Goal: Task Accomplishment & Management: Use online tool/utility

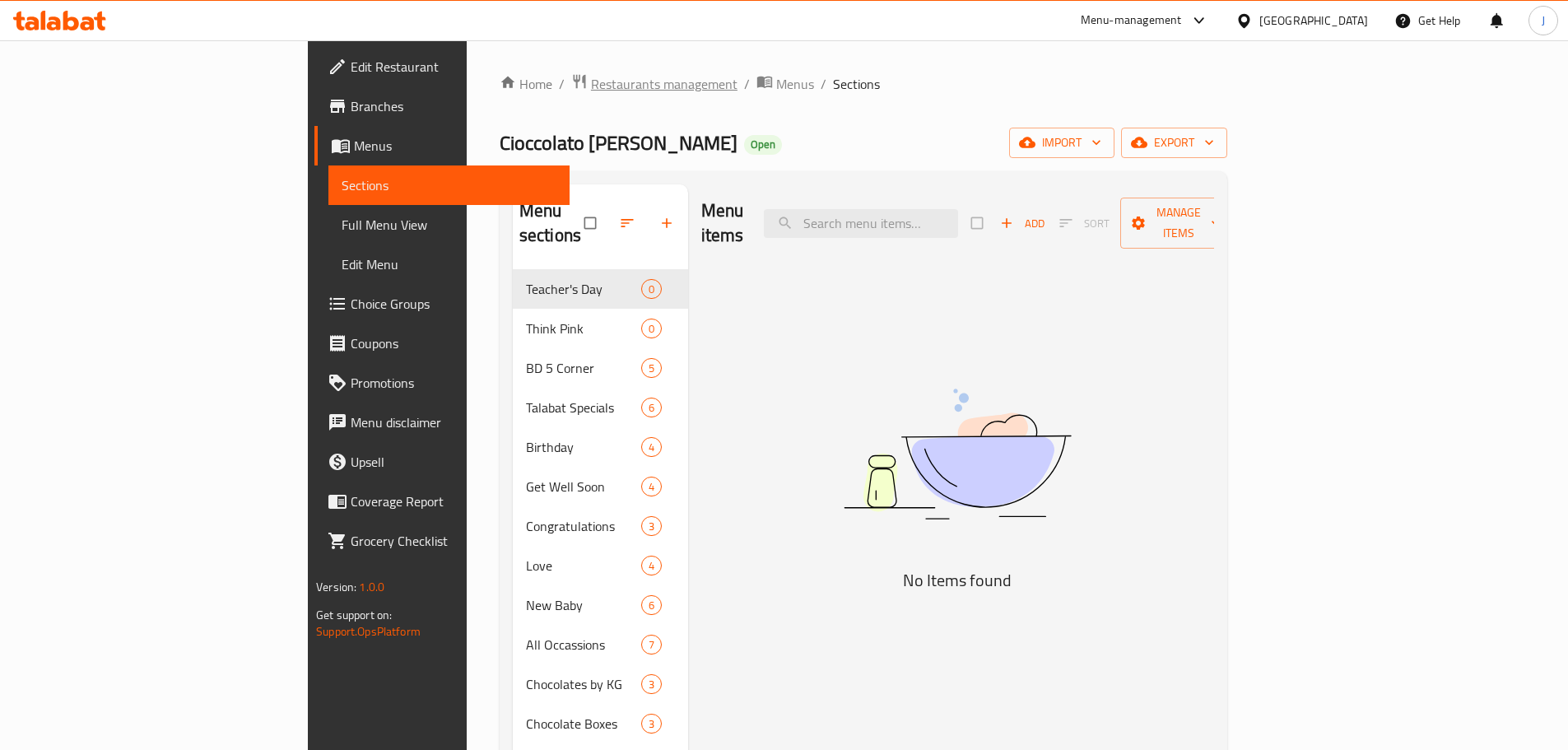
click at [591, 85] on span "Restaurants management" at bounding box center [664, 83] width 147 height 20
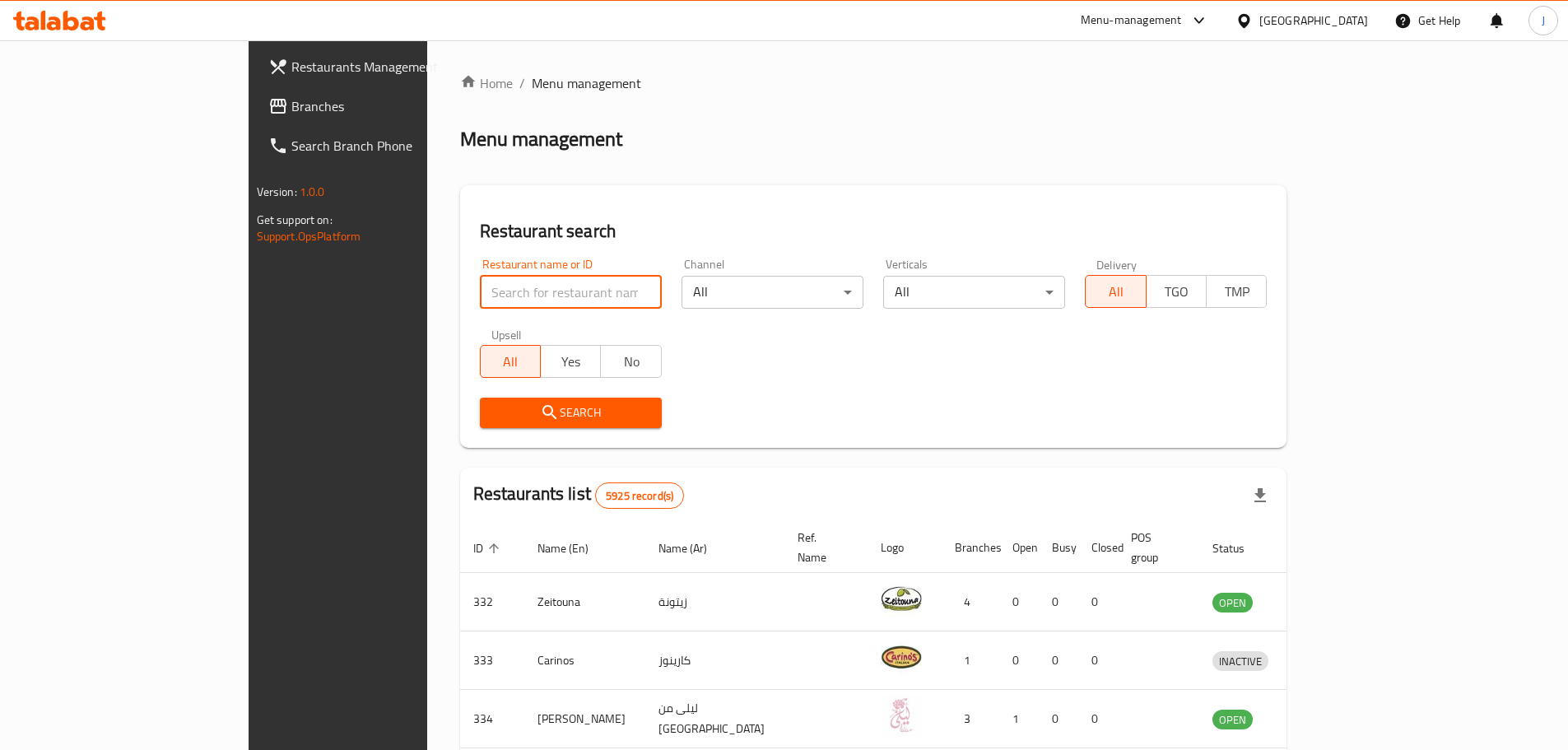
click at [480, 285] on input "search" at bounding box center [571, 292] width 182 height 33
click button "Search" at bounding box center [571, 413] width 182 height 30
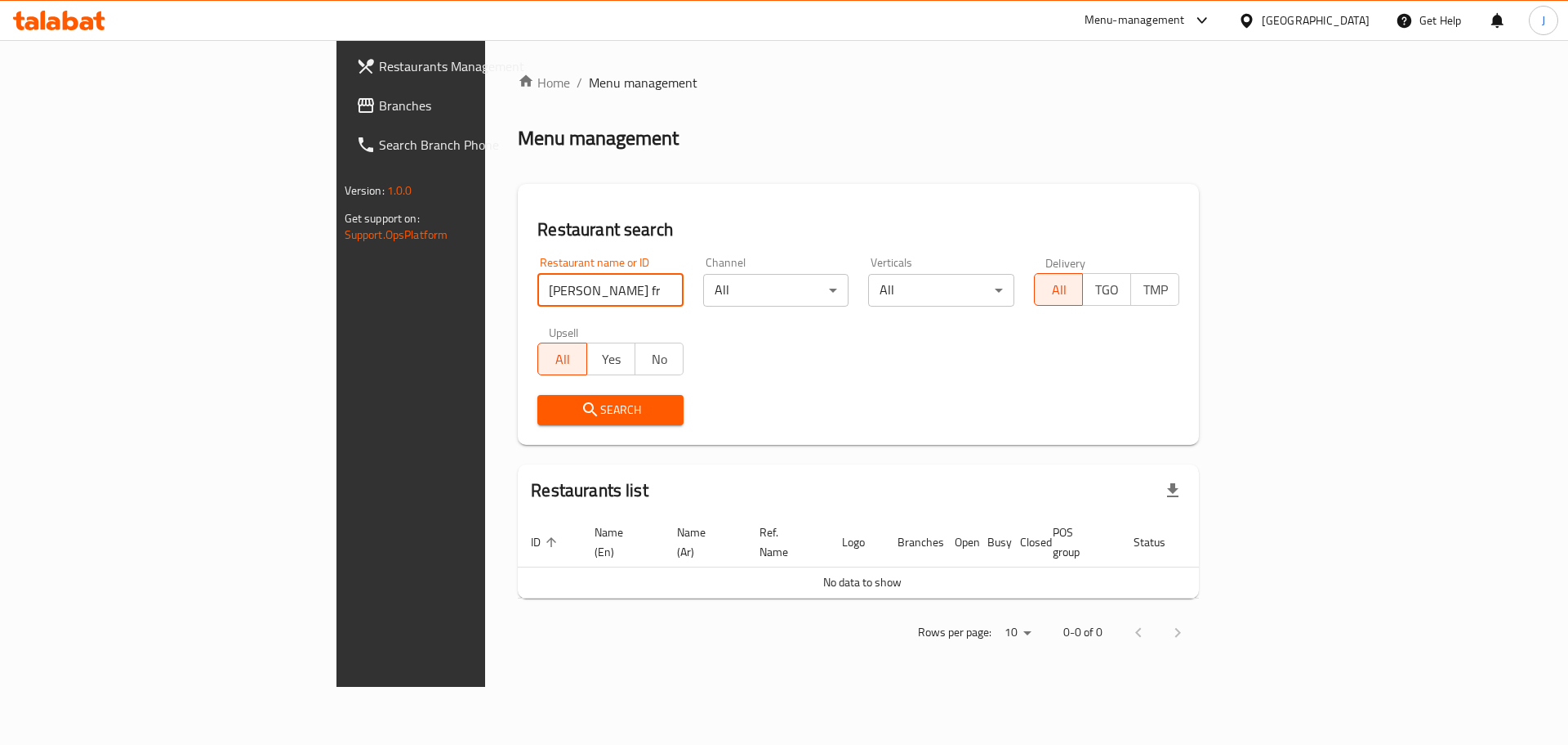
click at [538, 292] on input "[PERSON_NAME] fresh" at bounding box center [611, 290] width 147 height 33
type input "[PERSON_NAME] now"
click button "Search" at bounding box center [611, 410] width 147 height 30
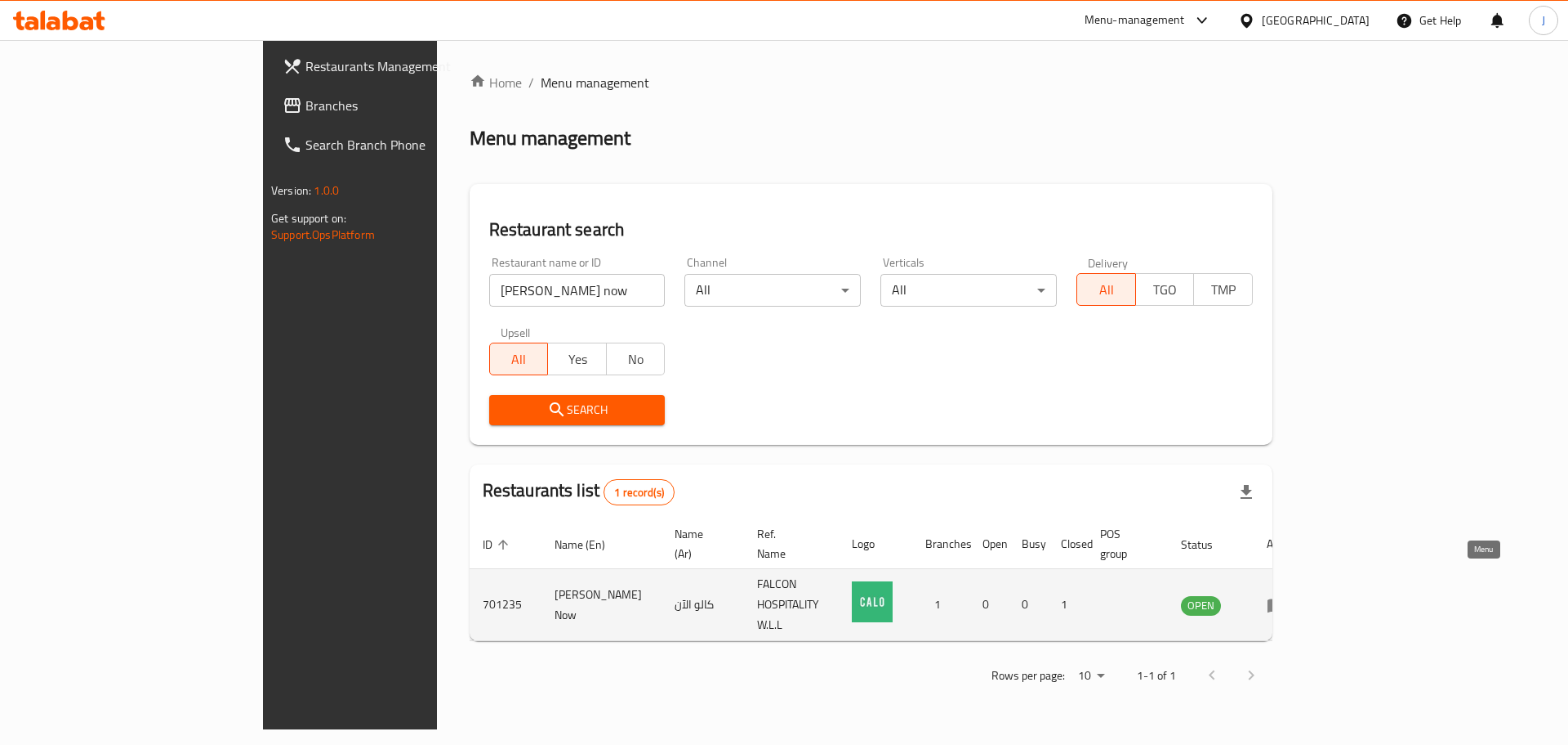
click at [1287, 595] on icon "enhanced table" at bounding box center [1277, 605] width 20 height 20
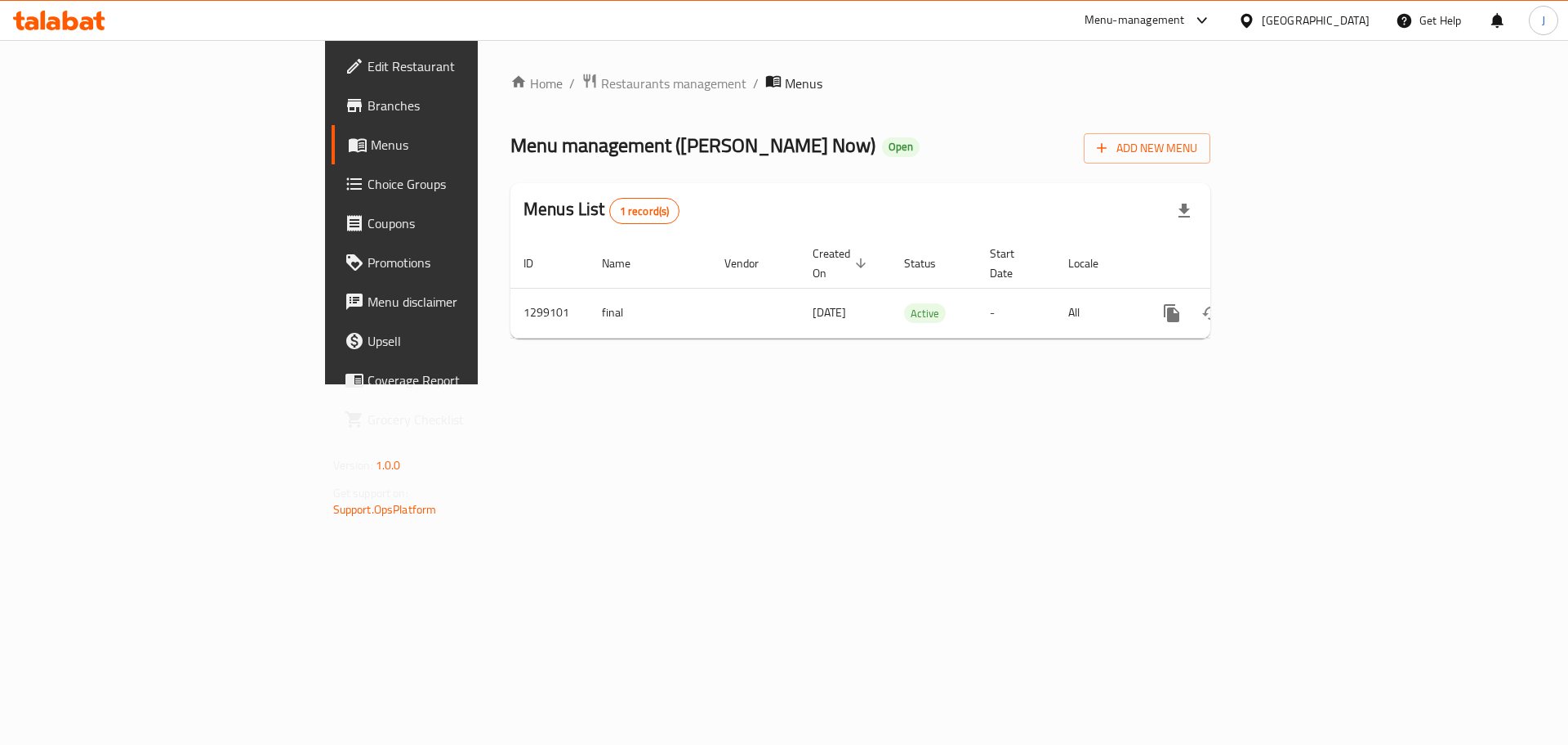
click at [368, 104] on span "Branches" at bounding box center [471, 105] width 207 height 20
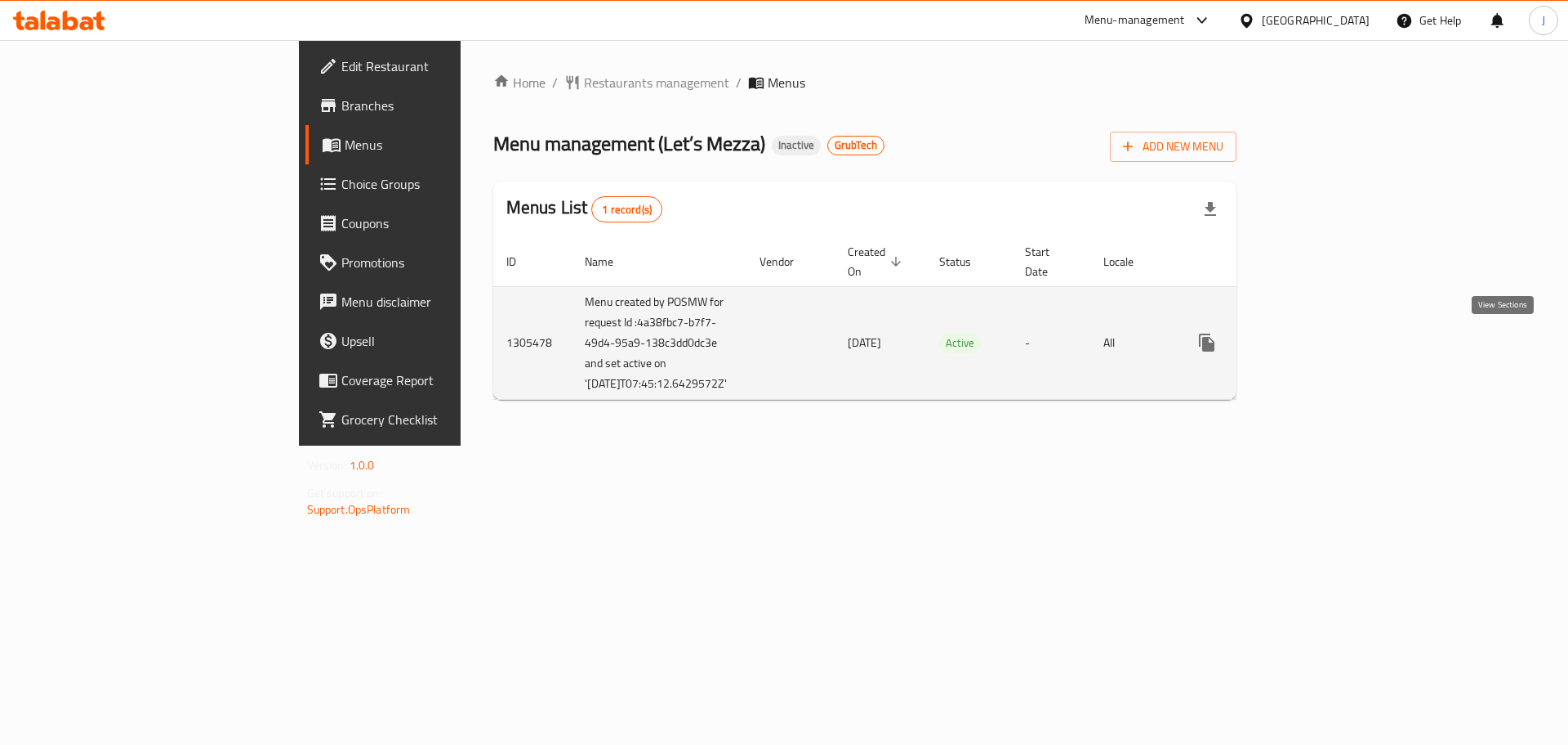
click at [1344, 355] on link "enhanced table" at bounding box center [1325, 342] width 39 height 40
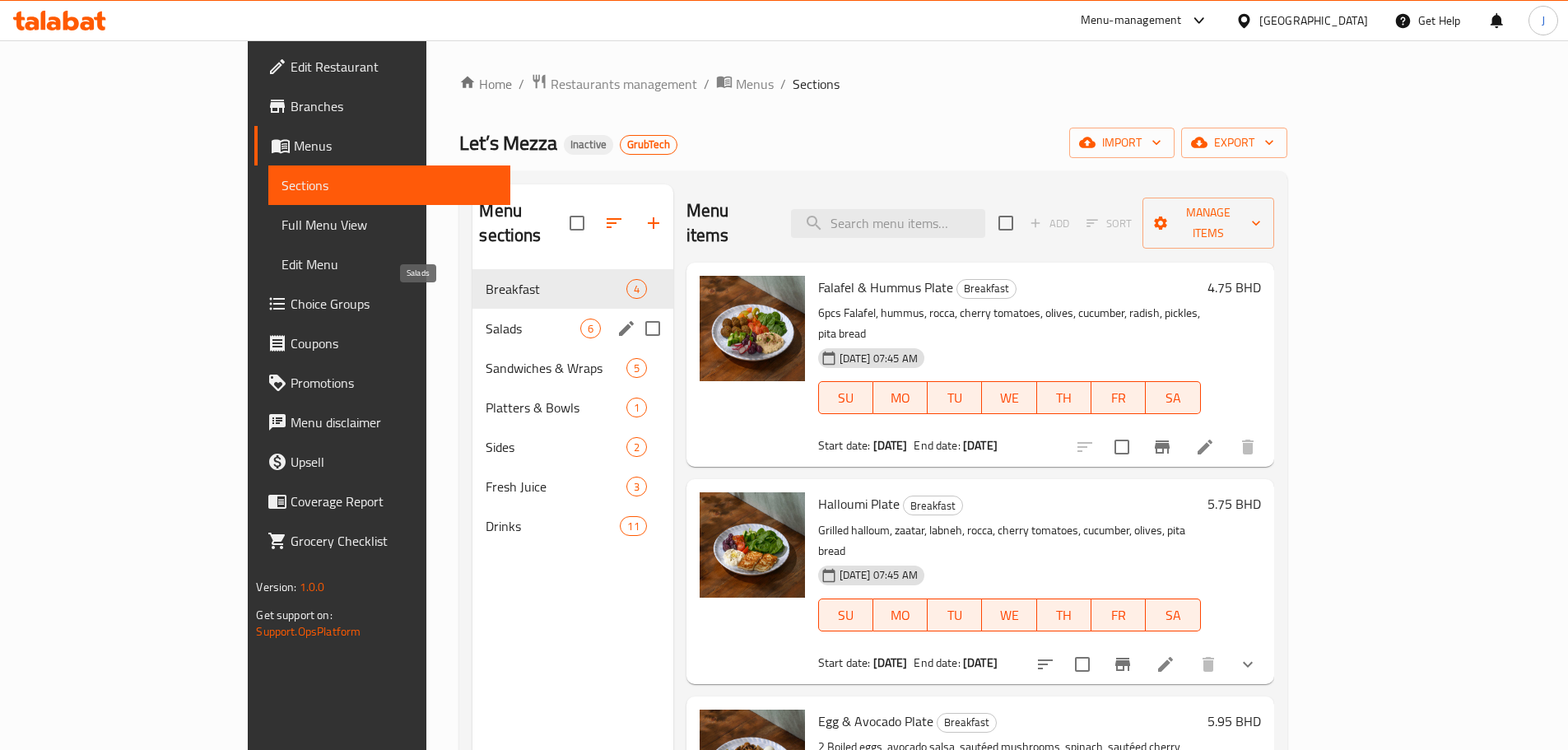
click at [486, 318] on span "Salads" at bounding box center [532, 328] width 94 height 20
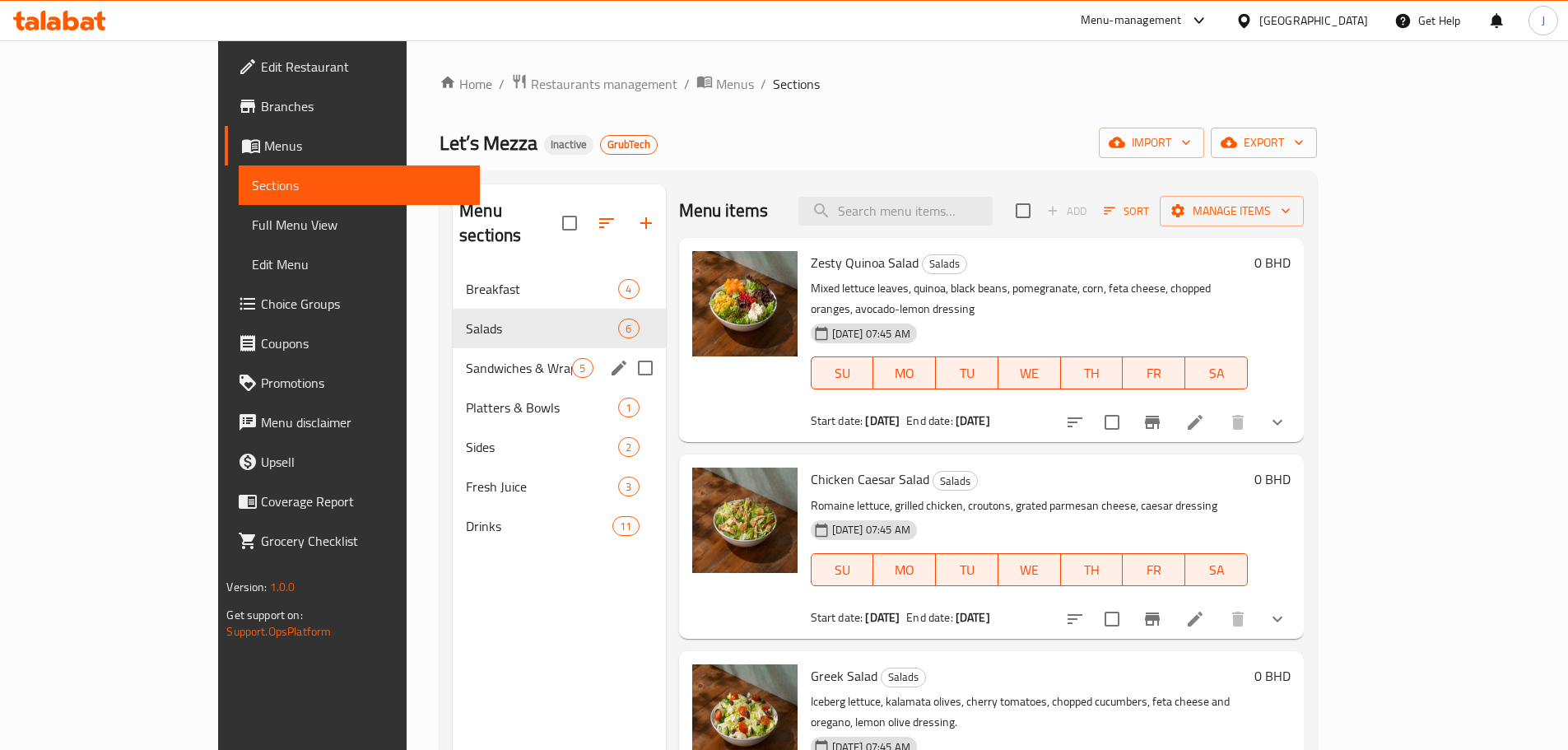
click at [467, 356] on div "Sandwiches & Wraps 5" at bounding box center [559, 368] width 212 height 40
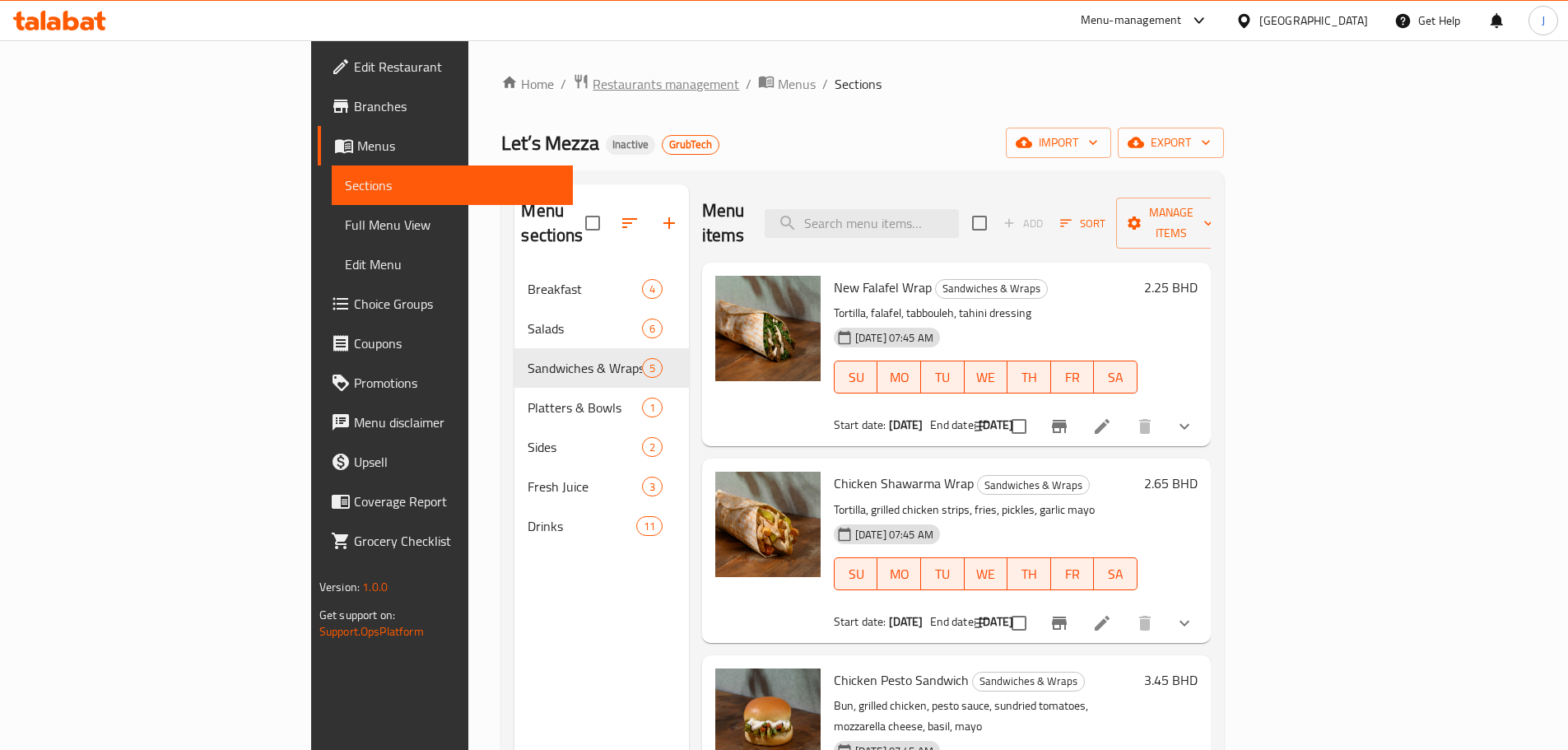
click at [593, 80] on span "Restaurants management" at bounding box center [666, 83] width 147 height 20
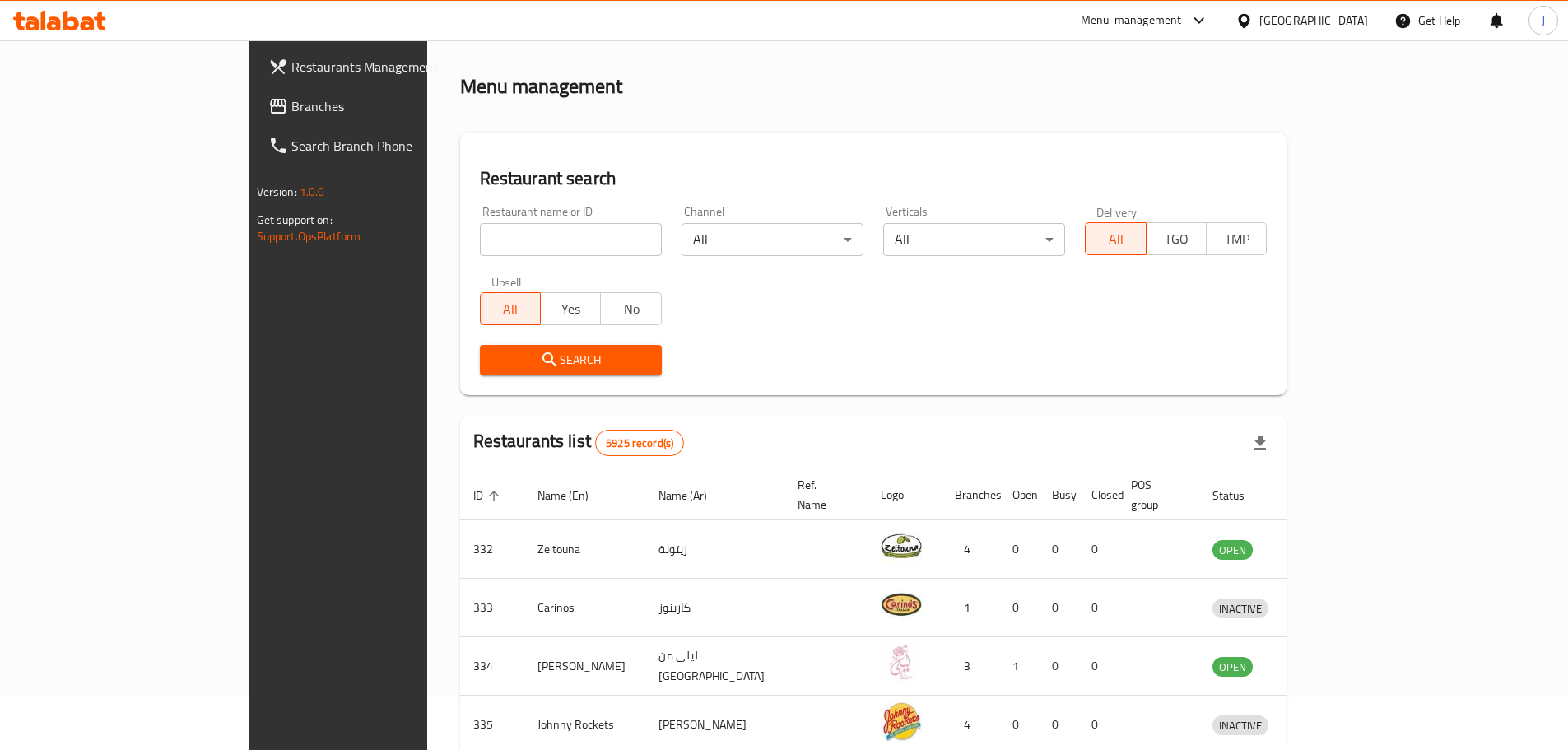
scroll to position [82, 0]
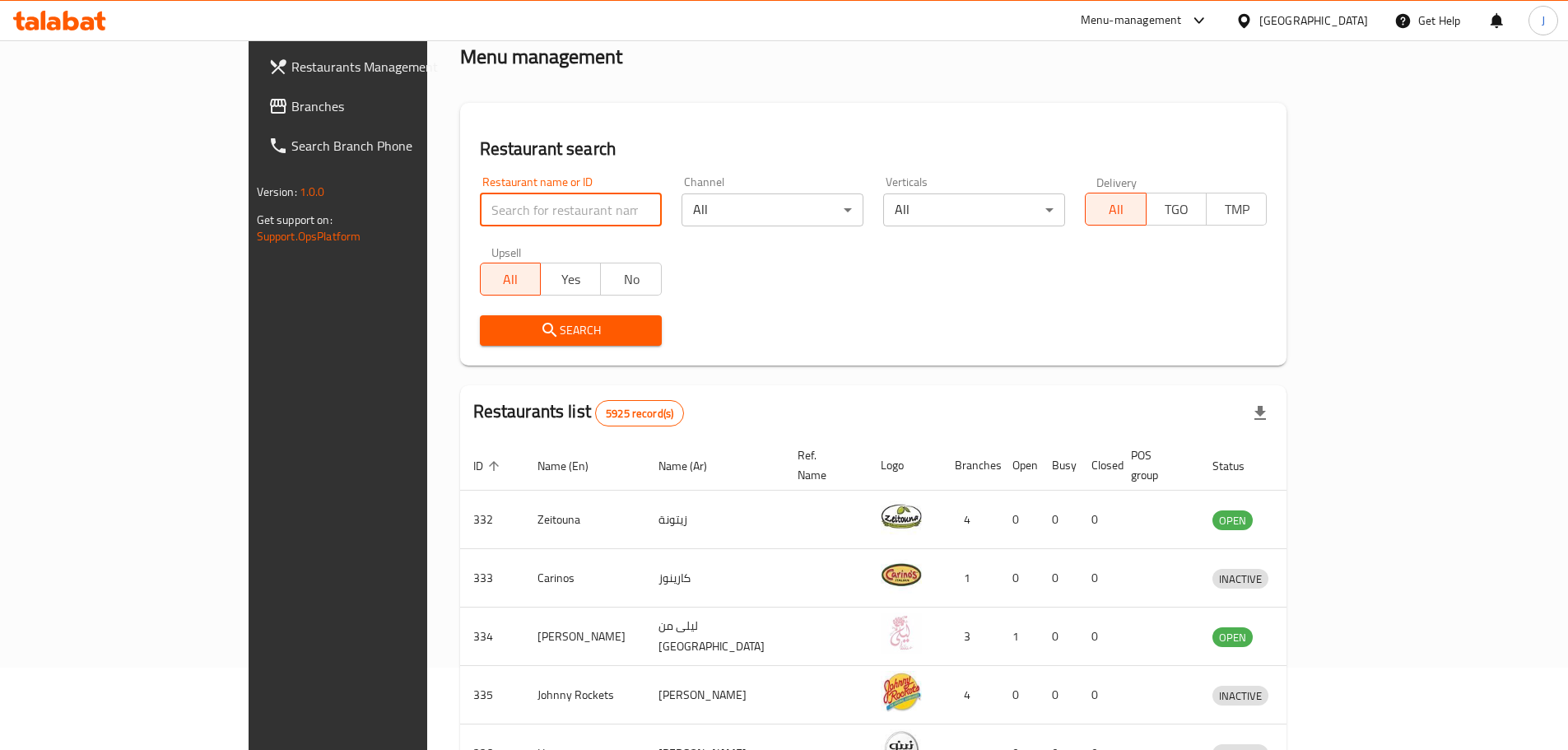
click at [481, 221] on input "search" at bounding box center [571, 209] width 182 height 33
click at [480, 203] on input "search" at bounding box center [571, 209] width 182 height 33
paste input "Breakfast Tacos & Burritos"
click button "Search" at bounding box center [571, 330] width 182 height 30
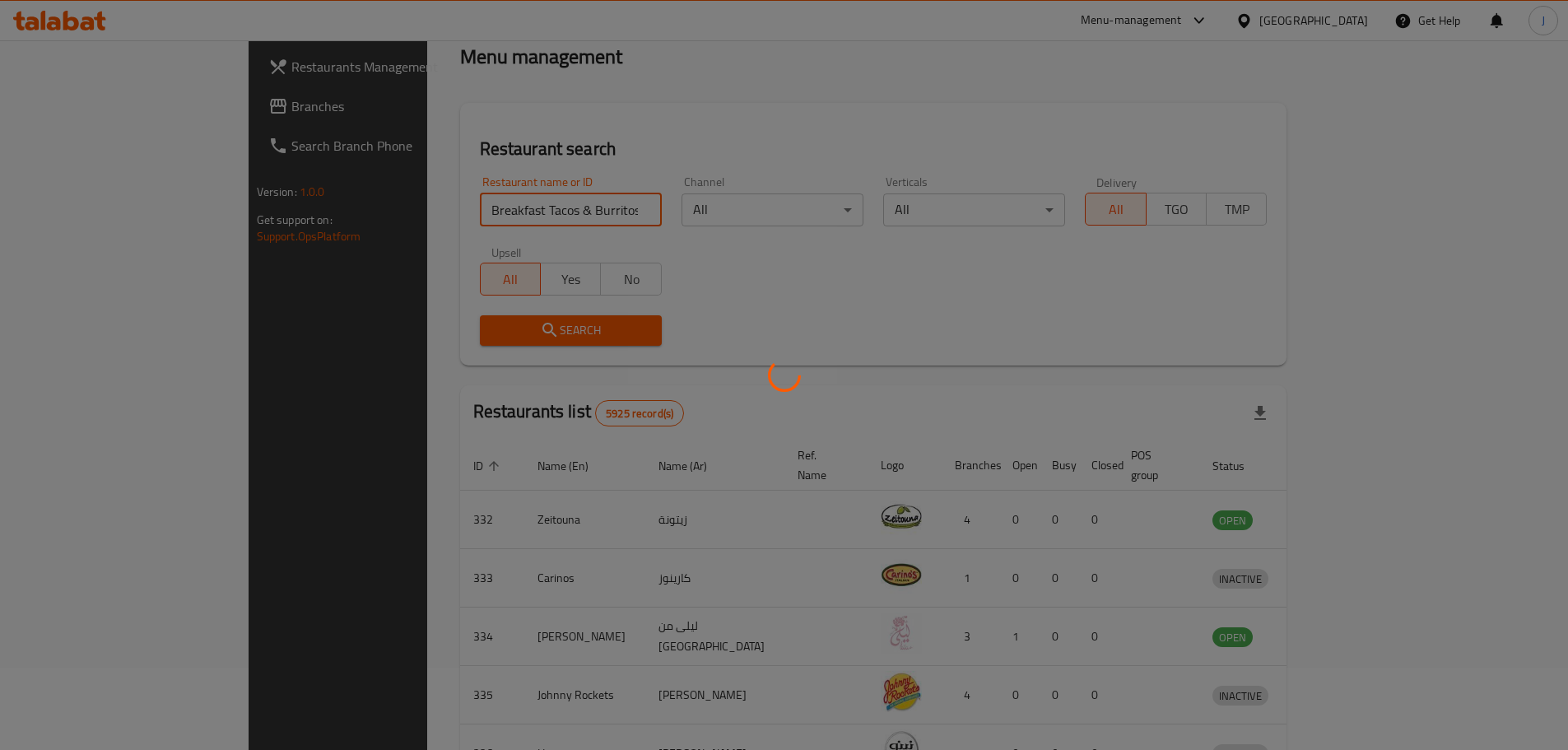
scroll to position [0, 0]
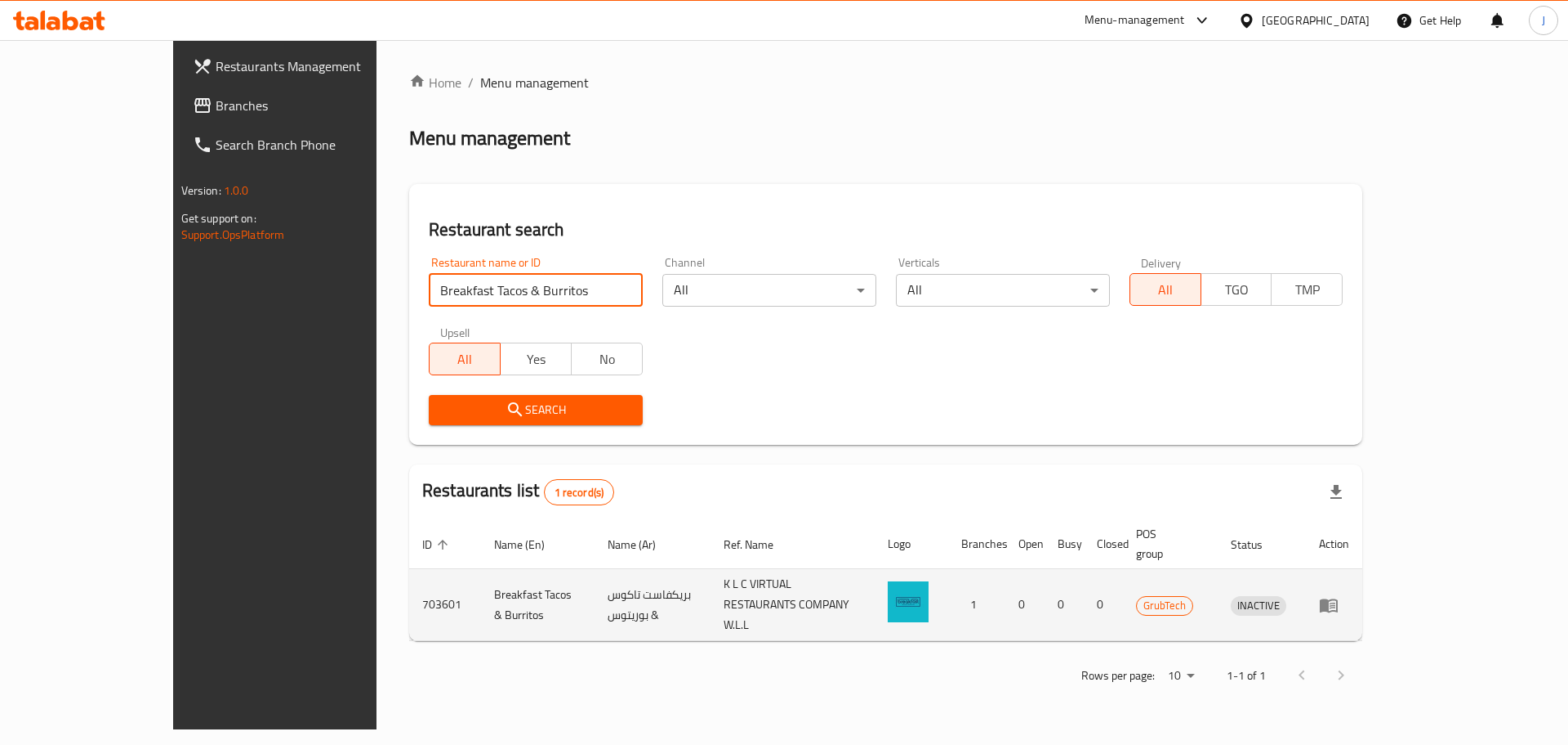
click at [409, 579] on td "703601" at bounding box center [445, 605] width 71 height 71
copy td "703601"
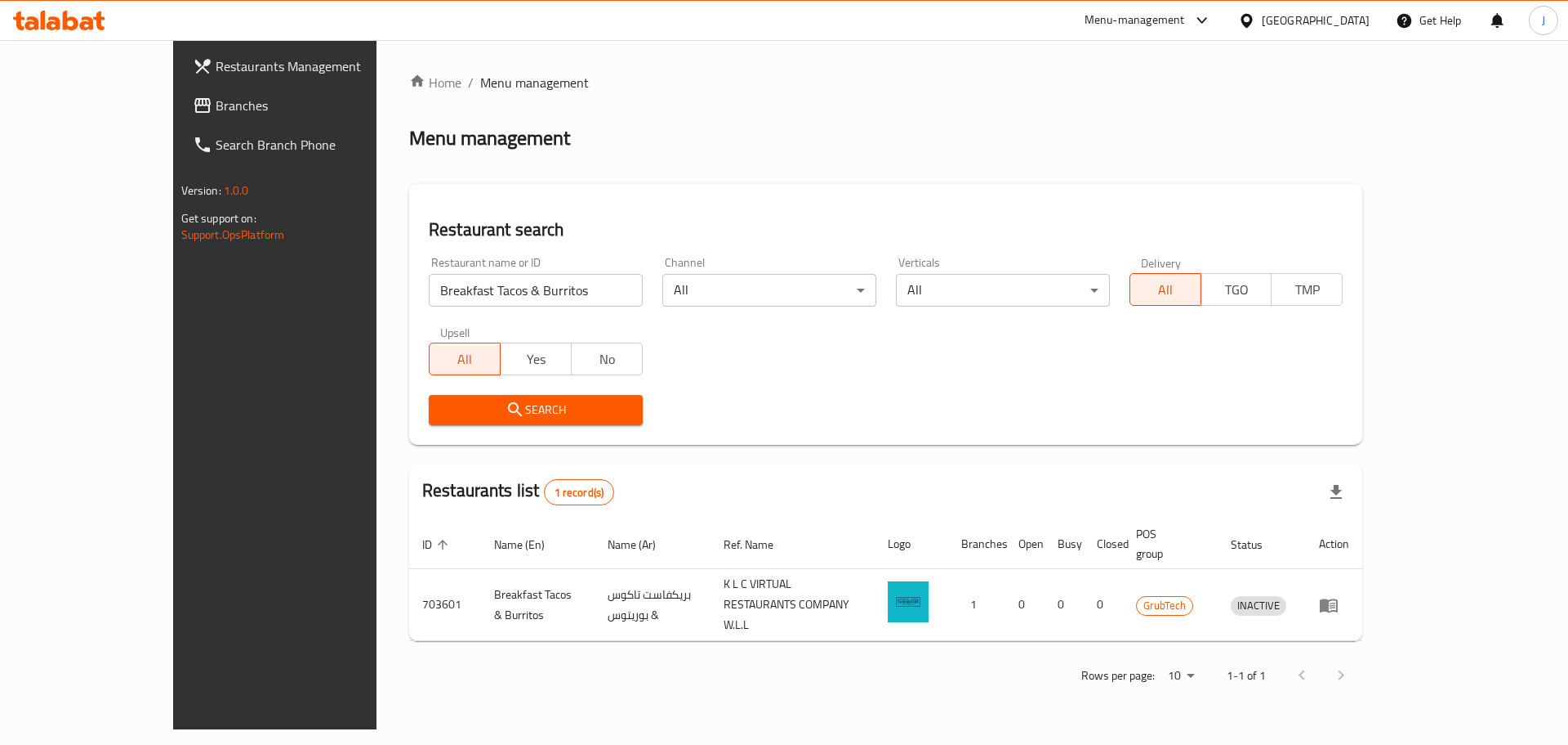
click at [452, 291] on input "Breakfast Tacos & Burritos" at bounding box center [536, 290] width 214 height 33
paste input "urrito Boy"
click at [477, 419] on span "Search" at bounding box center [536, 410] width 188 height 21
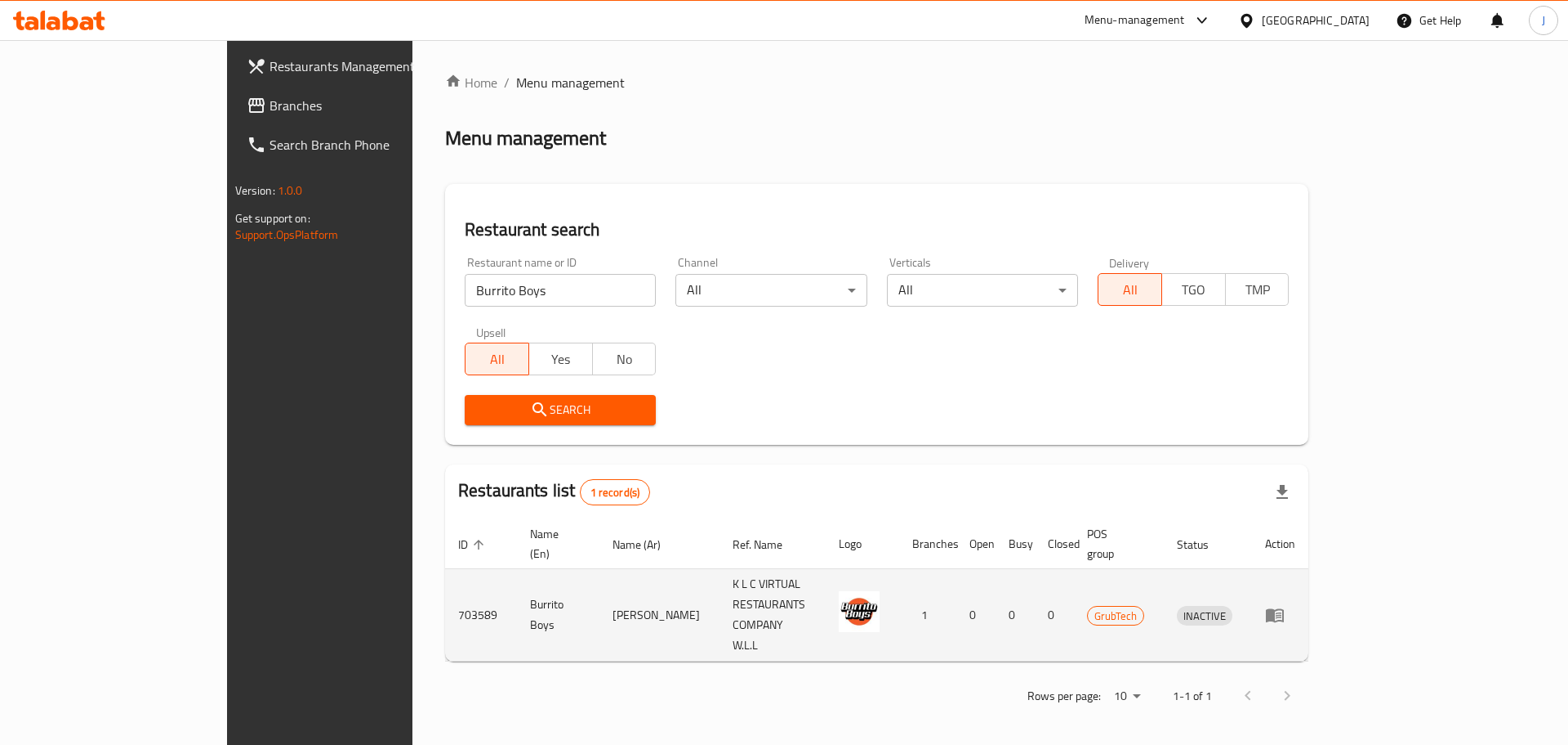
click at [446, 576] on td "703589" at bounding box center [481, 615] width 71 height 92
copy td "703589"
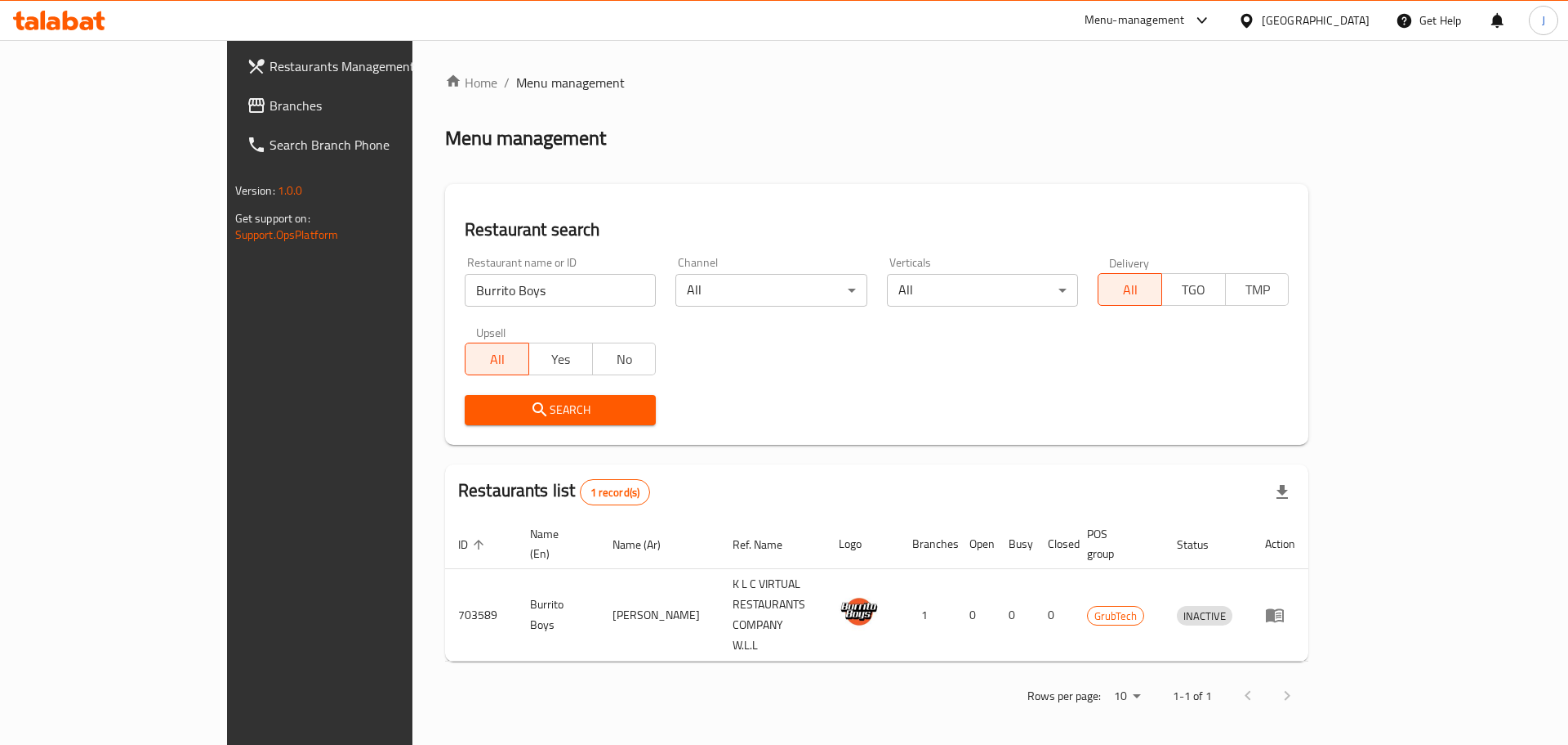
click at [464, 293] on input "Burrito Boys" at bounding box center [559, 290] width 191 height 33
click at [464, 294] on input "Burrito Boys" at bounding box center [559, 290] width 191 height 33
drag, startPoint x: 420, startPoint y: 294, endPoint x: 431, endPoint y: 306, distance: 16.3
click at [464, 301] on input "Burrito Boys" at bounding box center [559, 290] width 191 height 33
paste input "El Burrito Bowl"
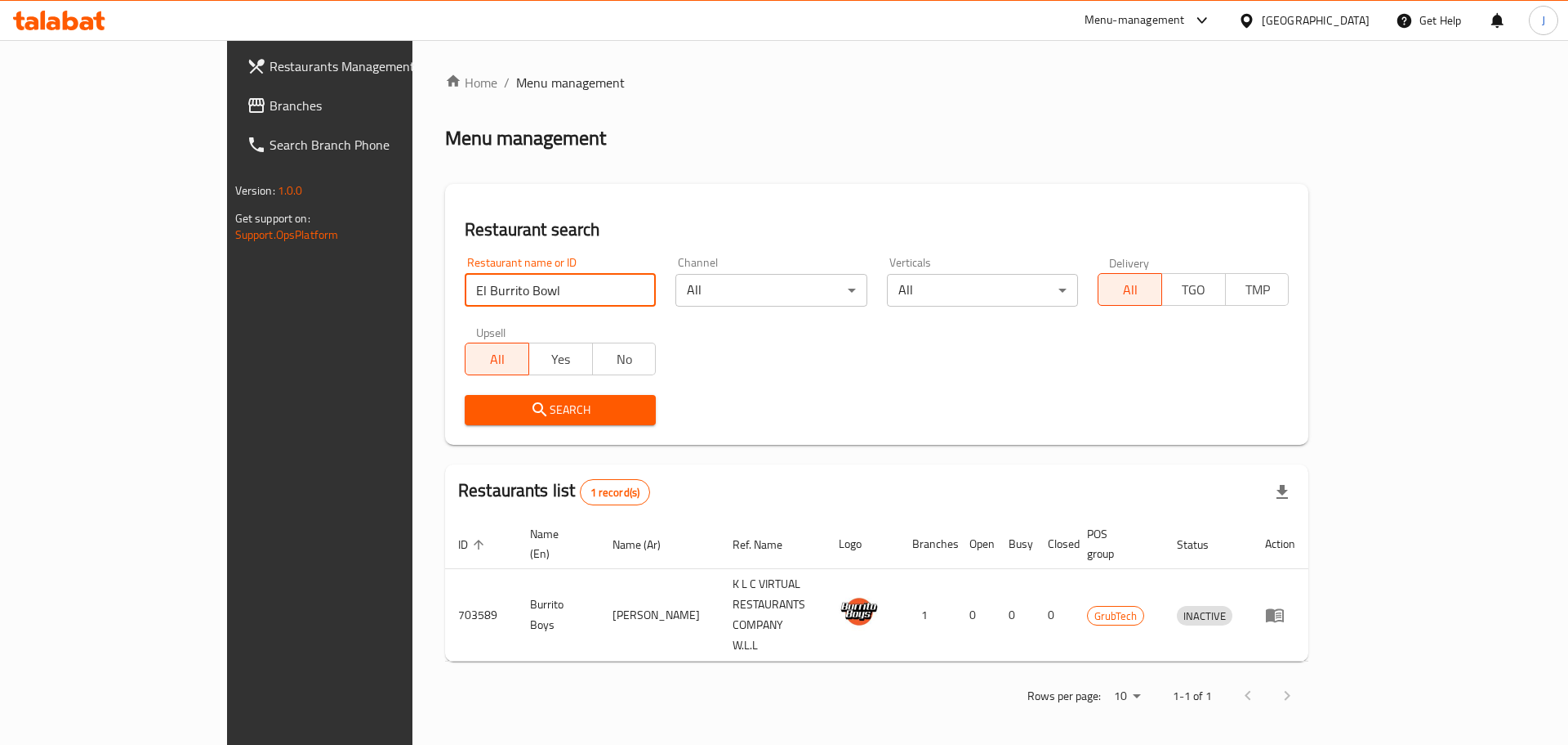
click button "Search" at bounding box center [559, 410] width 191 height 30
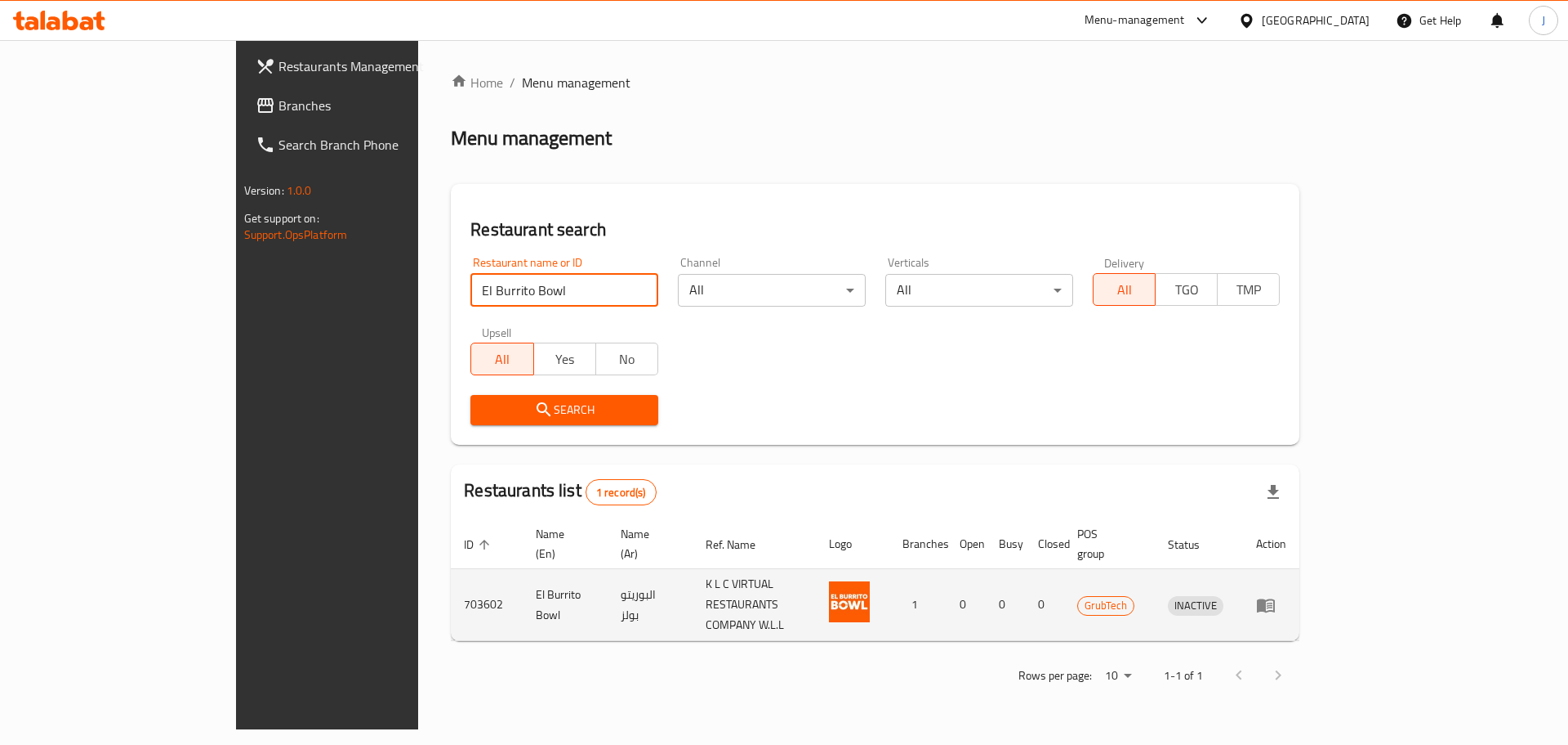
click at [451, 573] on td "703602" at bounding box center [487, 605] width 71 height 71
copy td "703602"
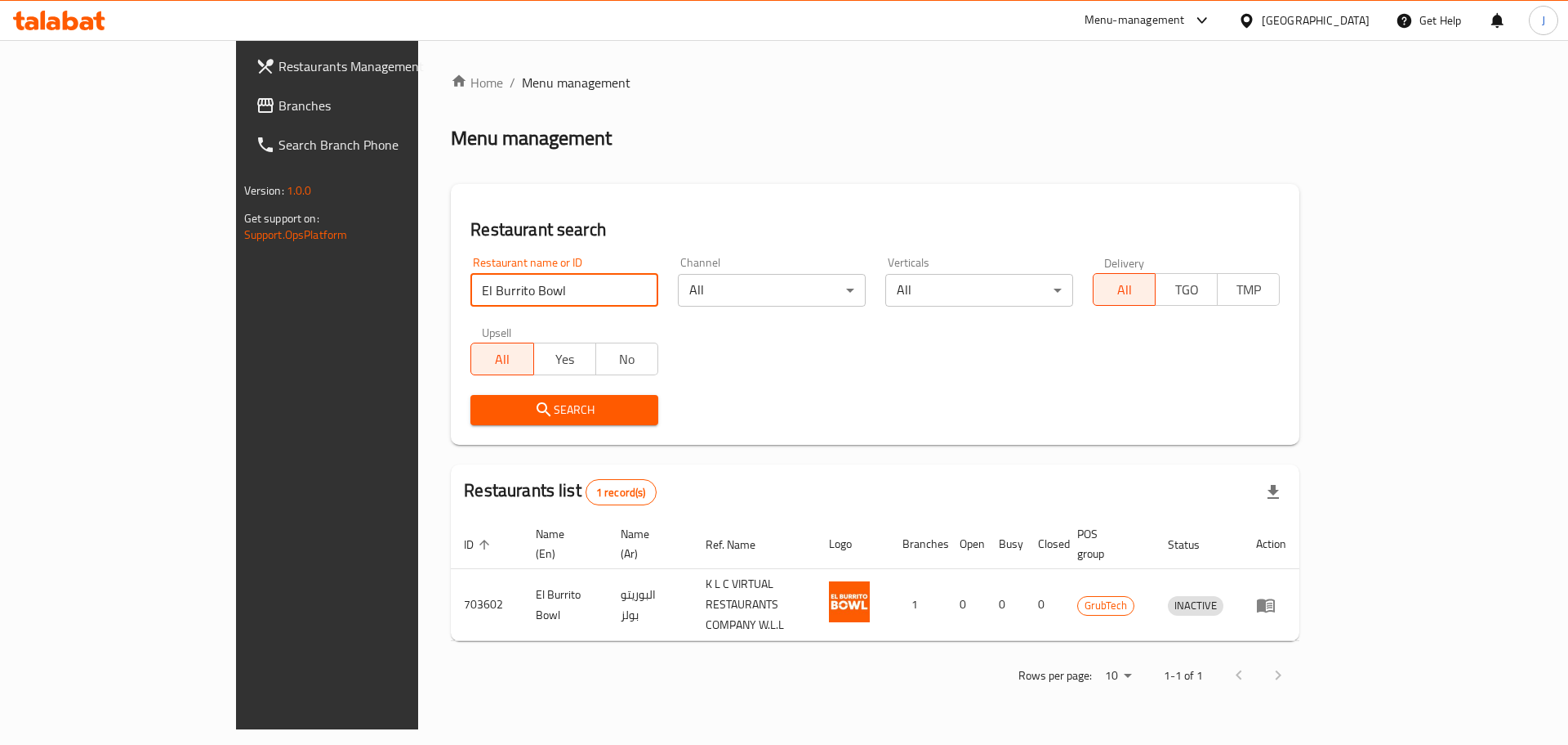
click at [471, 290] on input "El Burrito Bowl" at bounding box center [565, 290] width 188 height 33
paste input "Good Tacos"
click button "Search" at bounding box center [565, 410] width 188 height 30
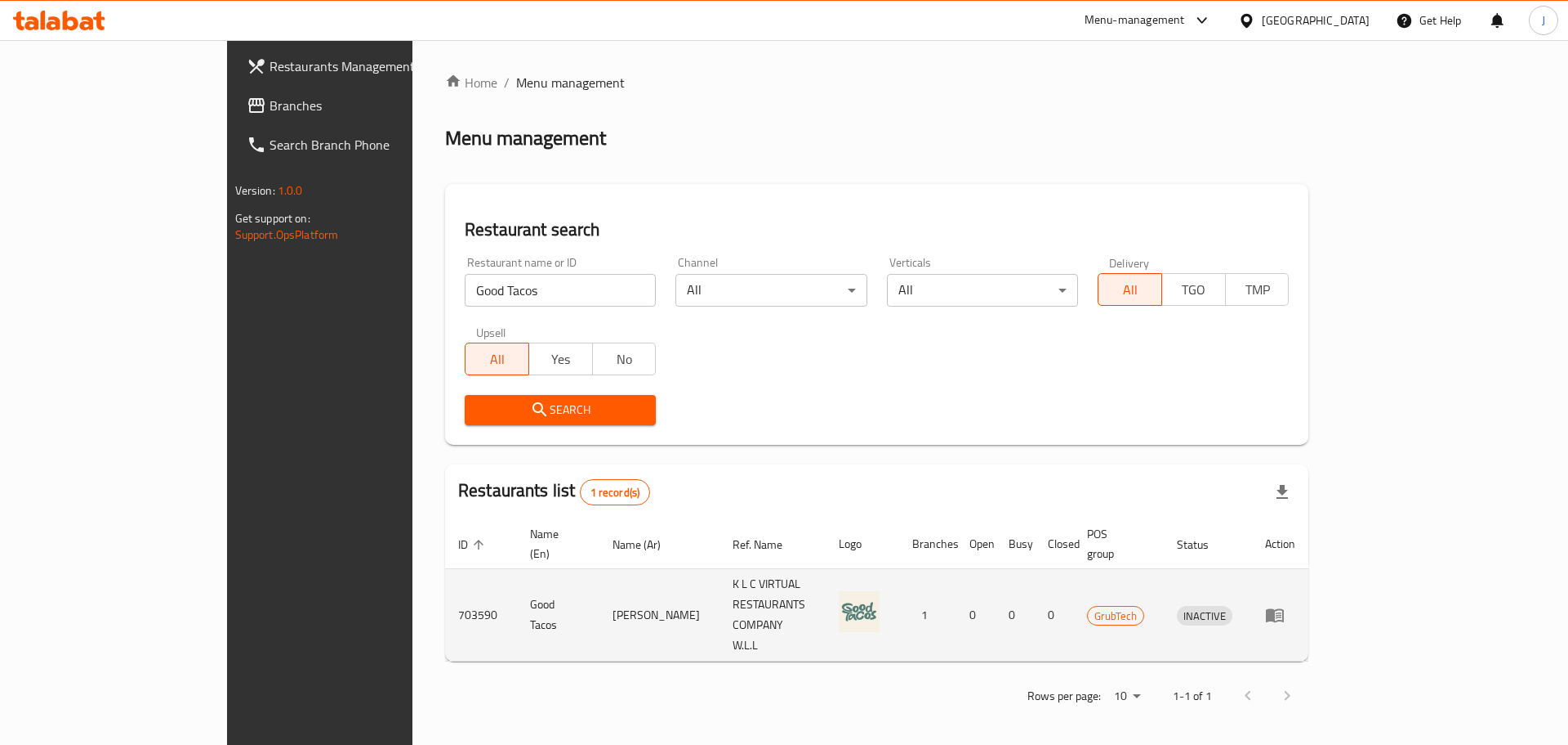
click at [446, 579] on td "703590" at bounding box center [481, 615] width 71 height 92
click at [446, 579] on td "703590" at bounding box center [481, 615] width 71 height 92
copy td "703590"
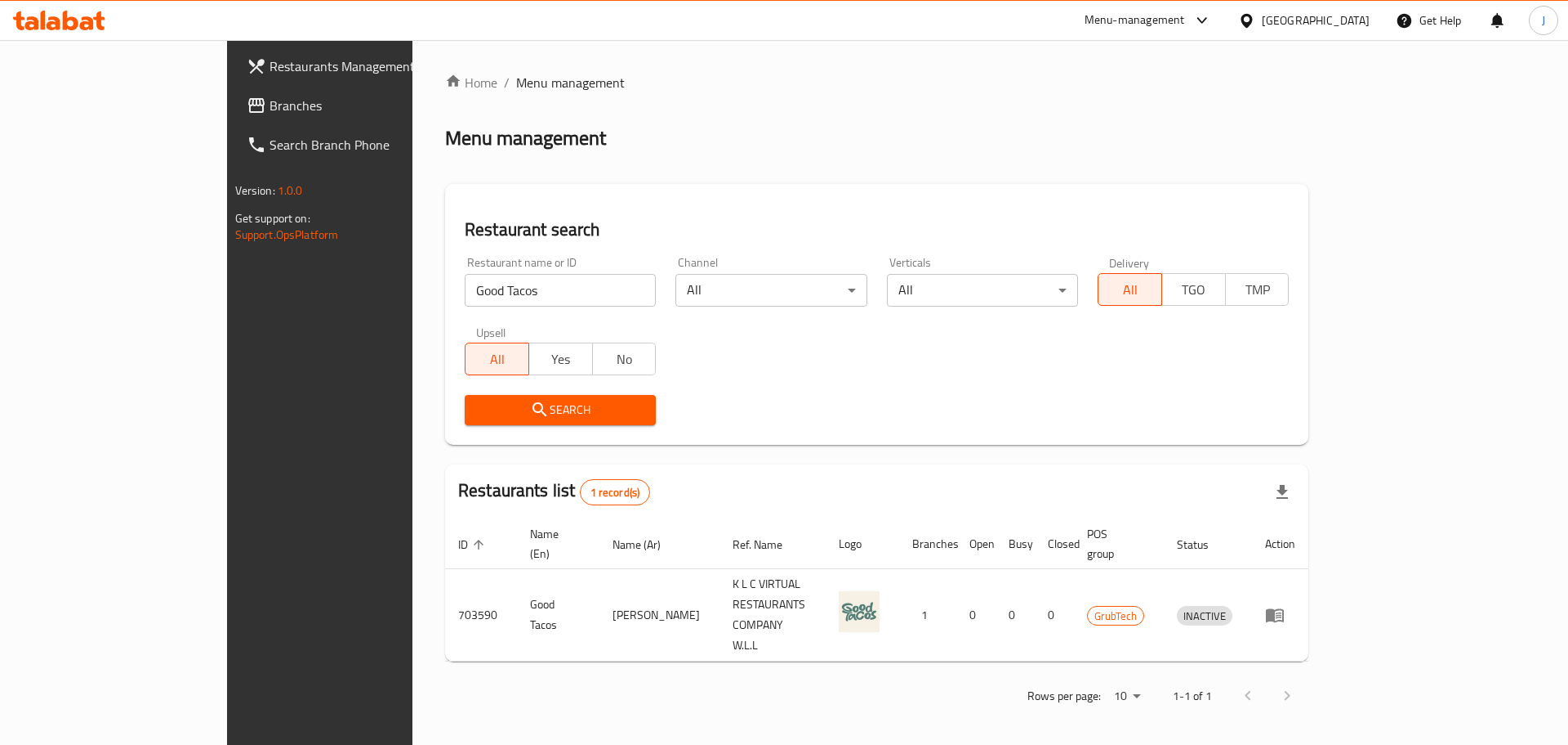
click at [464, 274] on input "Good Tacos" at bounding box center [559, 290] width 191 height 33
paste input "Let’s Mezza"
click button "Search" at bounding box center [559, 410] width 191 height 30
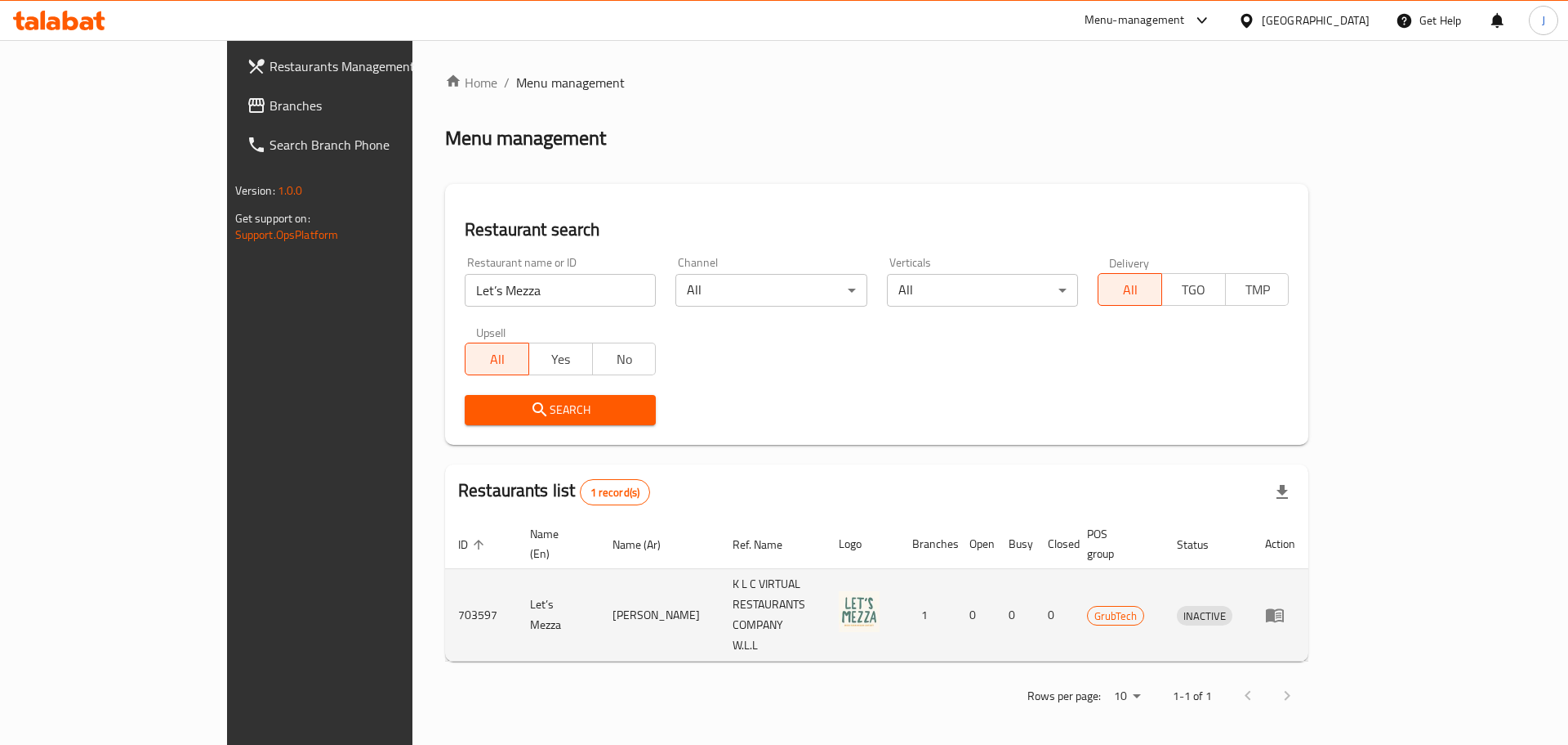
click at [446, 586] on td "703597" at bounding box center [481, 615] width 71 height 92
click at [446, 573] on td "703597" at bounding box center [481, 615] width 71 height 92
copy td "703597"
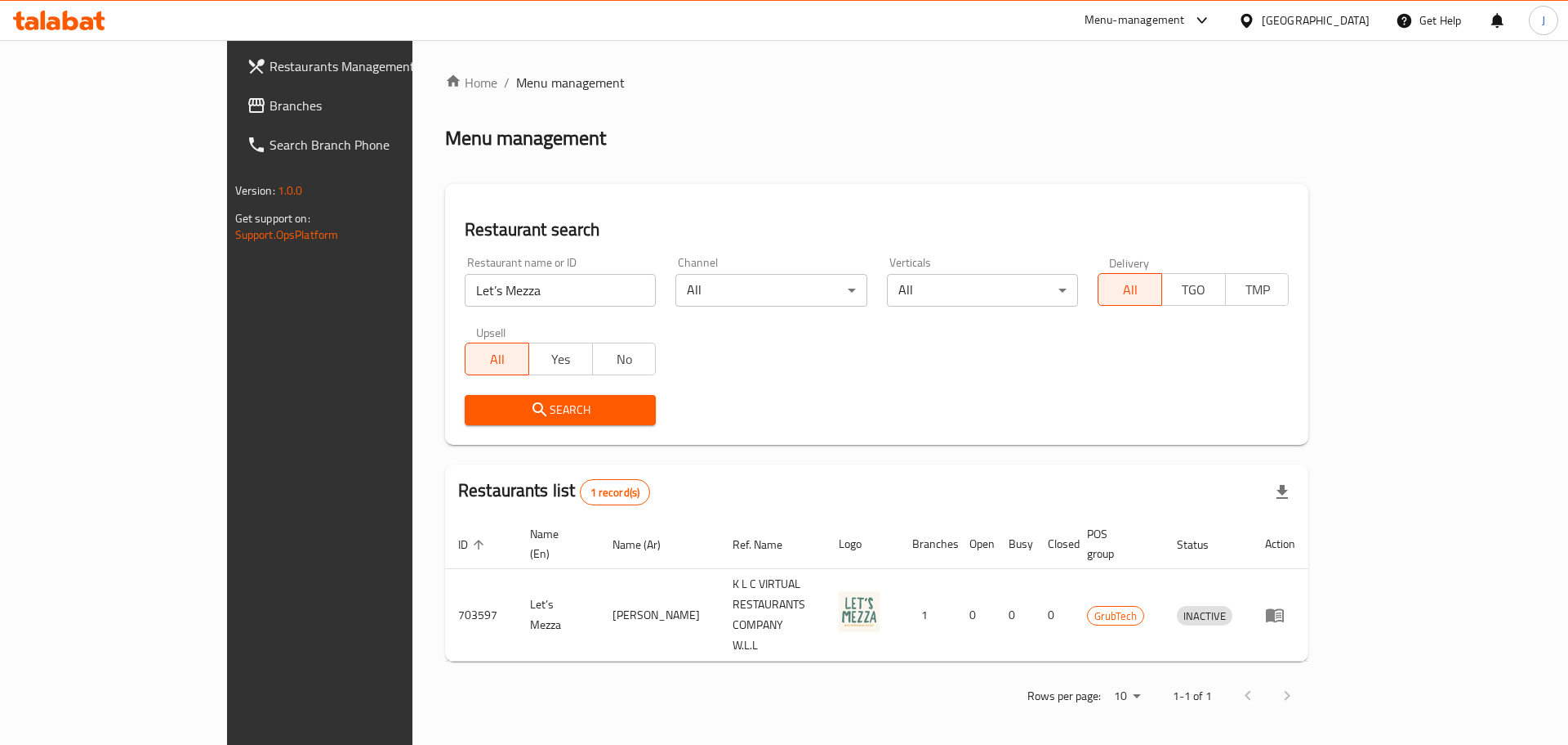
click at [552, 288] on input "Let’s Mezza" at bounding box center [559, 290] width 191 height 33
paste input "'s Taco"
click button "Search" at bounding box center [559, 410] width 191 height 30
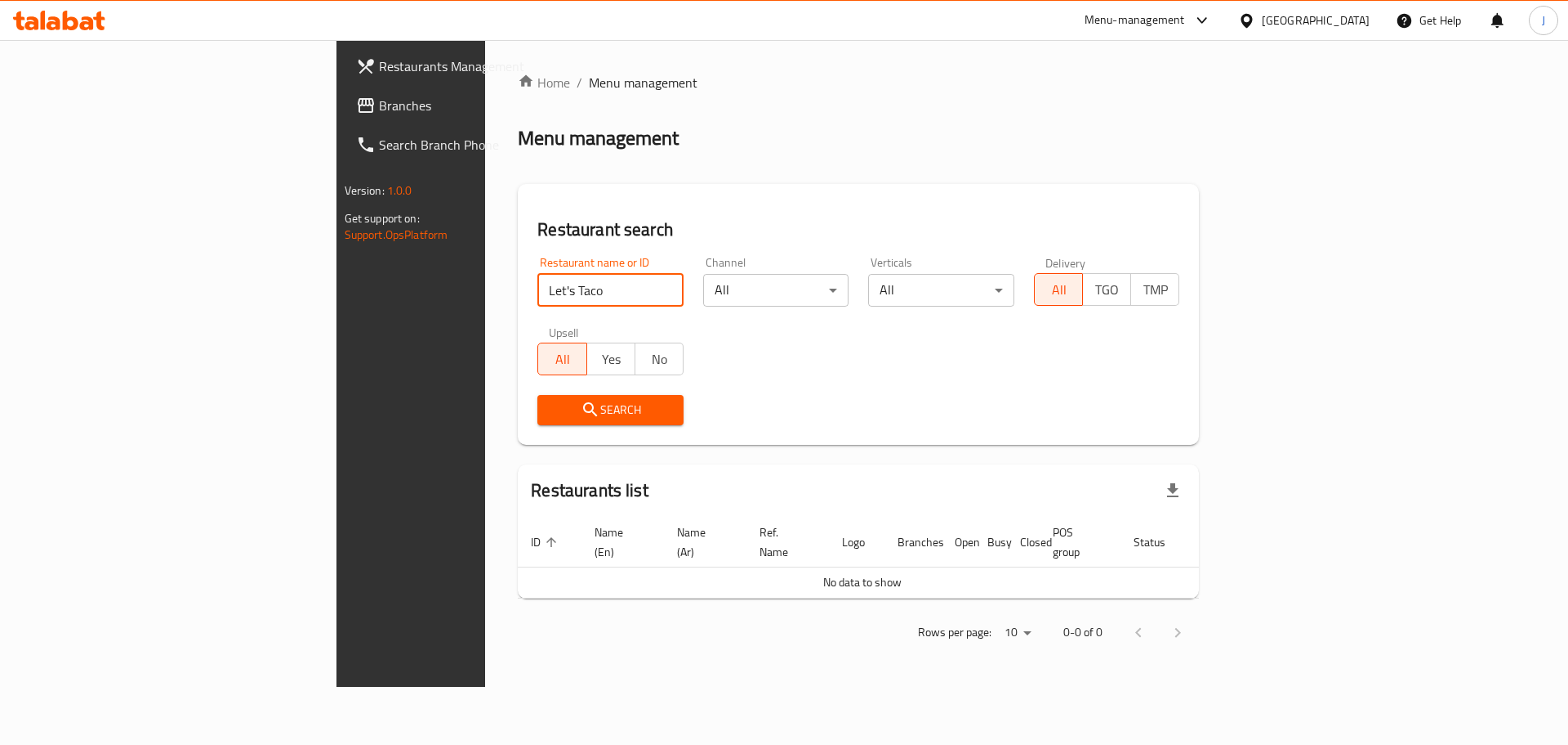
click at [538, 288] on input "Let's Taco" at bounding box center [611, 290] width 147 height 33
click button "Search" at bounding box center [611, 410] width 147 height 30
click at [538, 299] on input "Let Taco" at bounding box center [611, 290] width 147 height 33
type input "L"
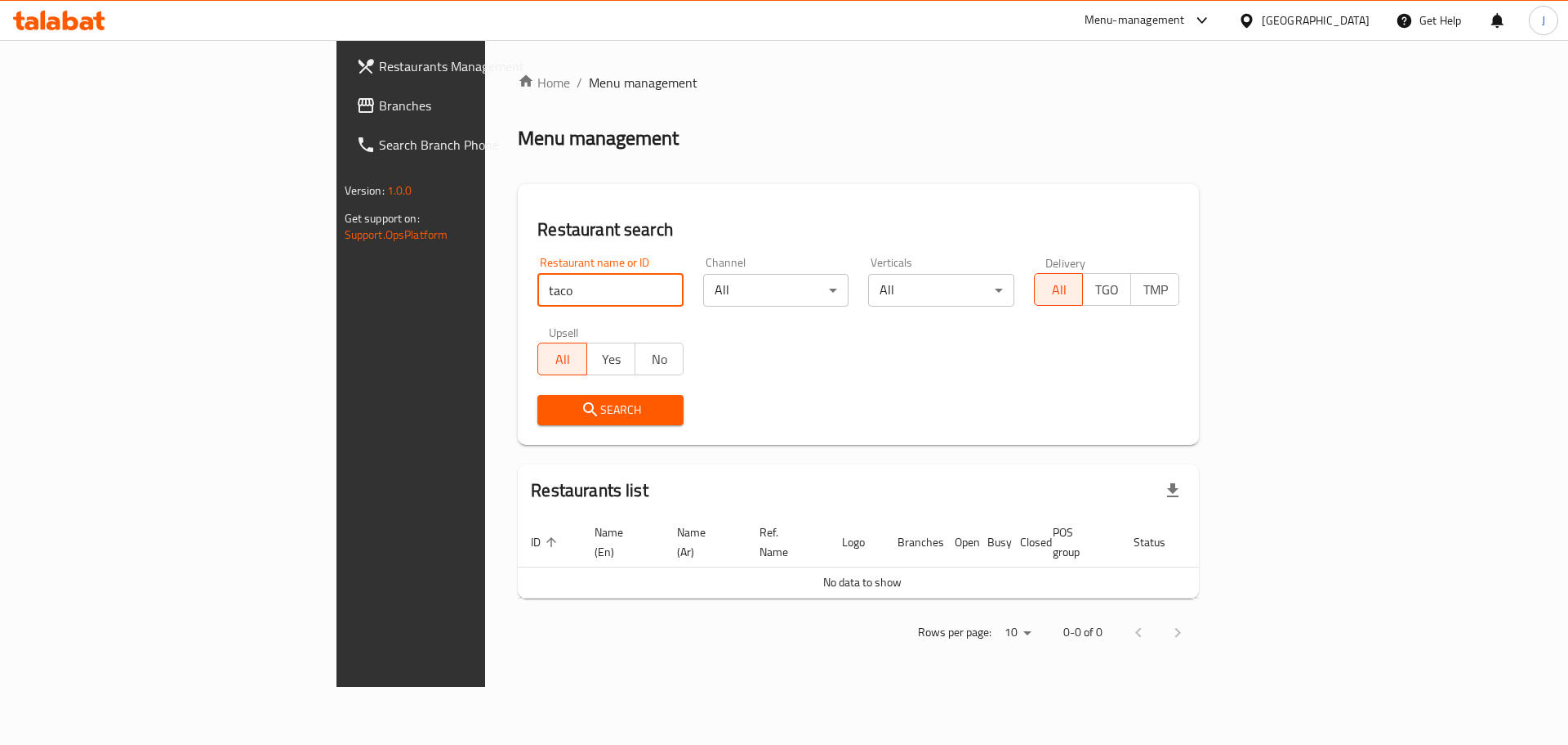
click button "Search" at bounding box center [611, 410] width 147 height 30
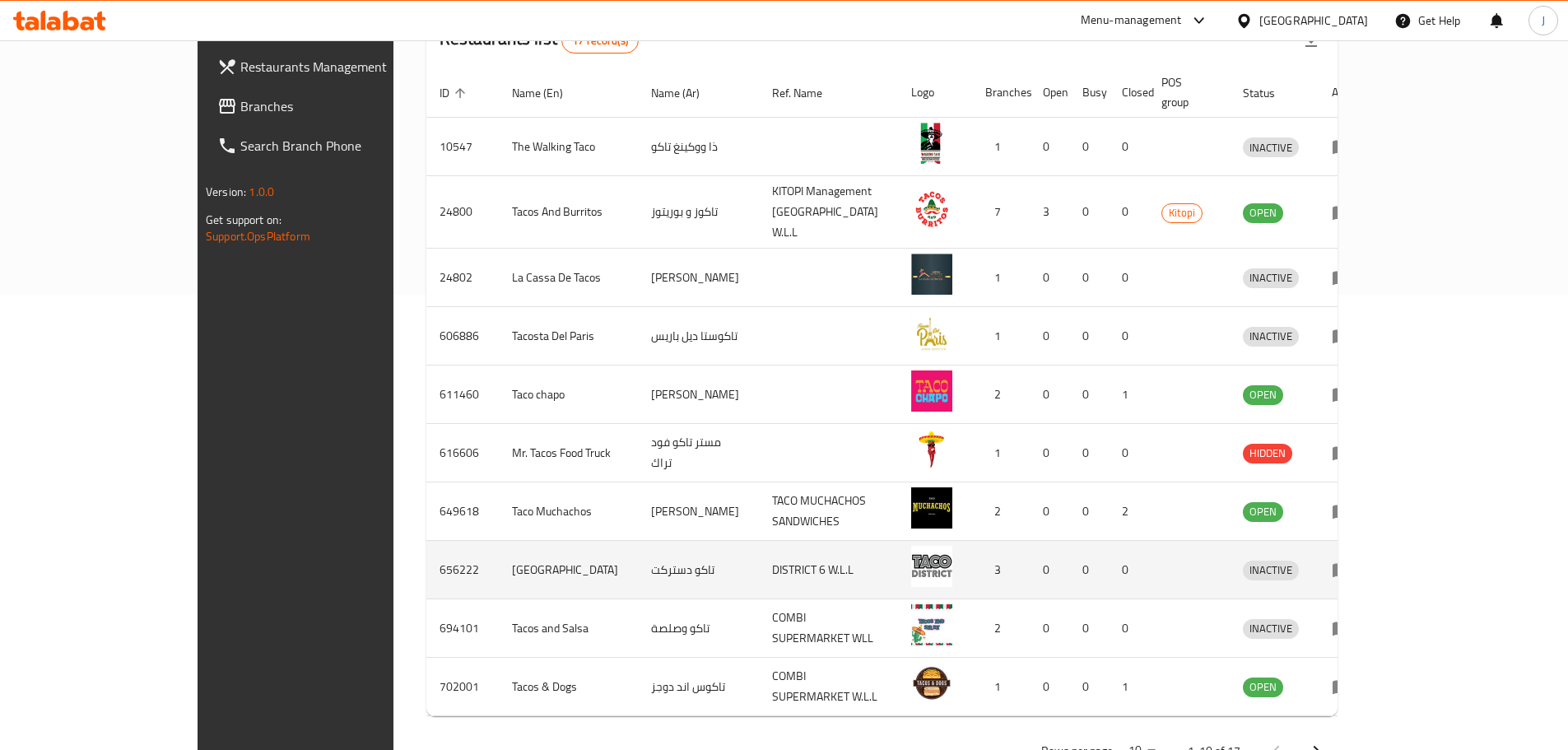
scroll to position [478, 0]
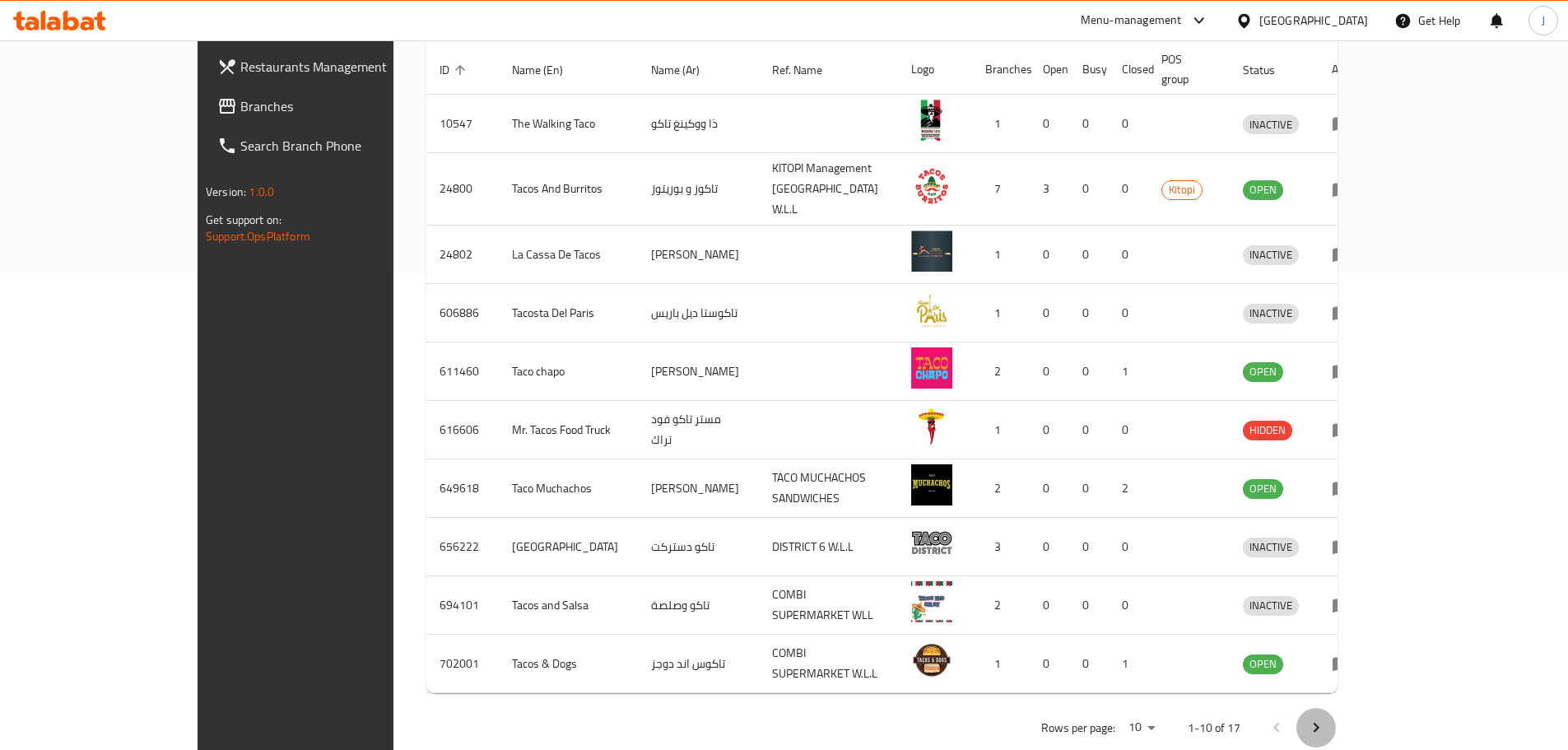
click at [1336, 707] on button "Next page" at bounding box center [1317, 727] width 40 height 40
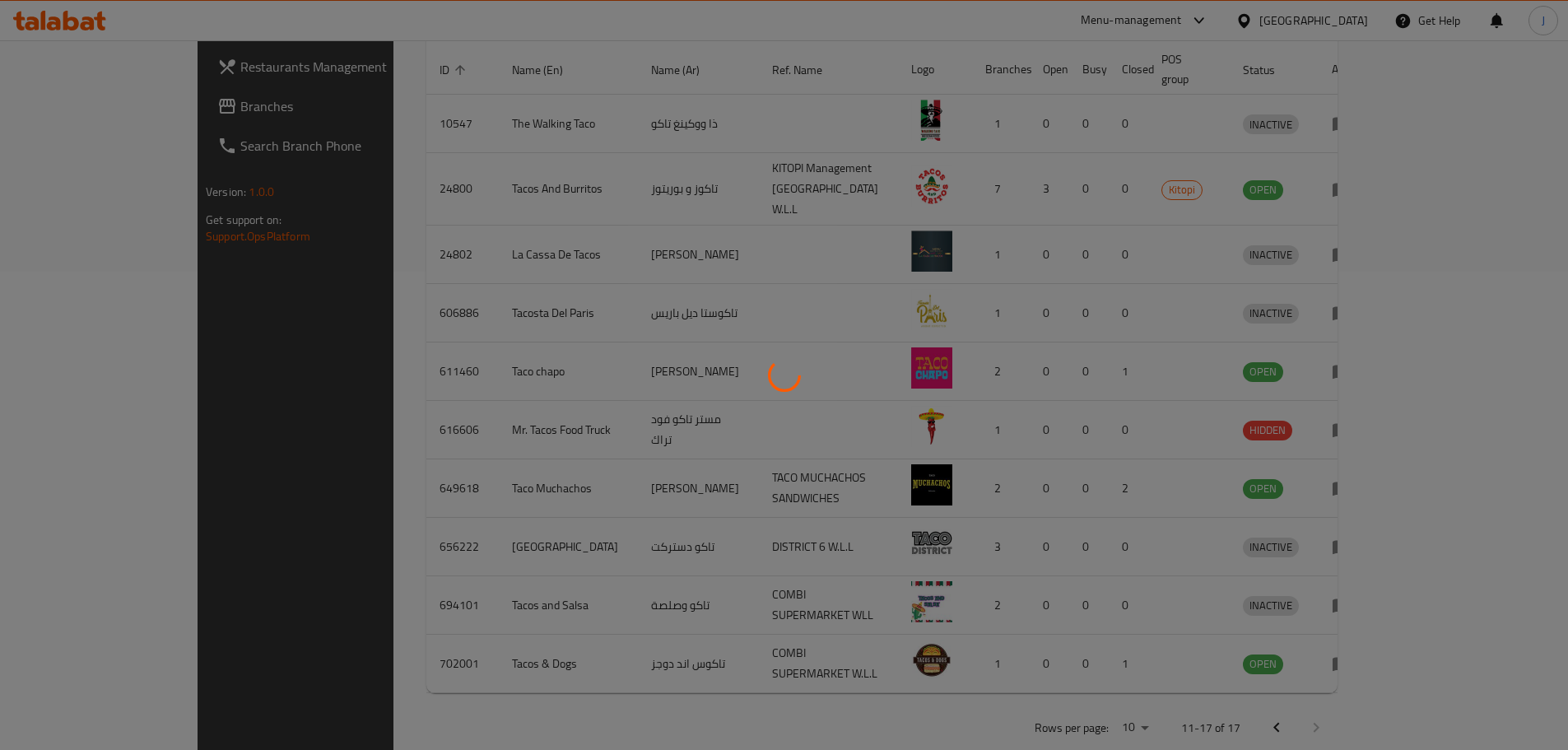
scroll to position [303, 0]
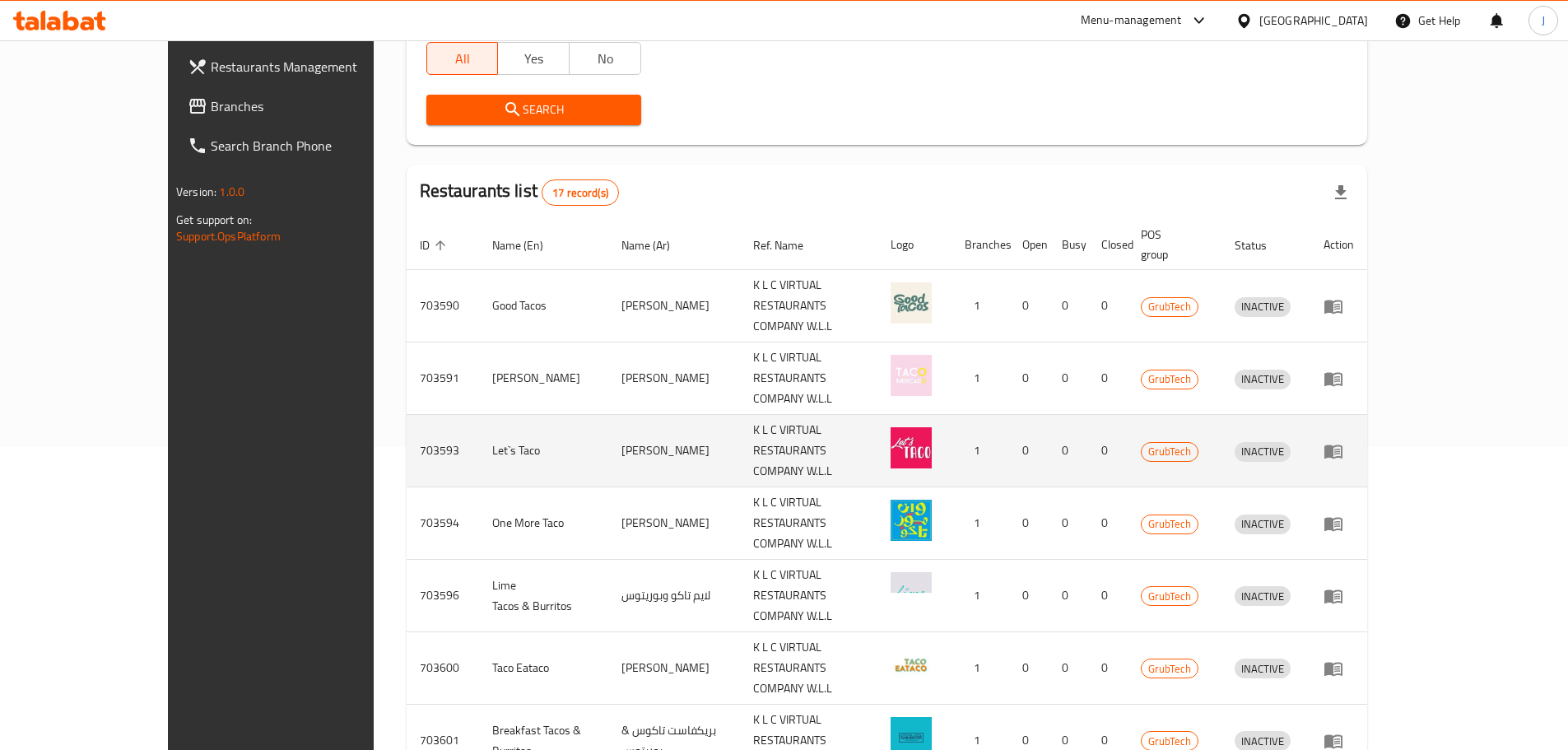
click at [406, 415] on td "703593" at bounding box center [442, 451] width 72 height 72
copy td "703593"
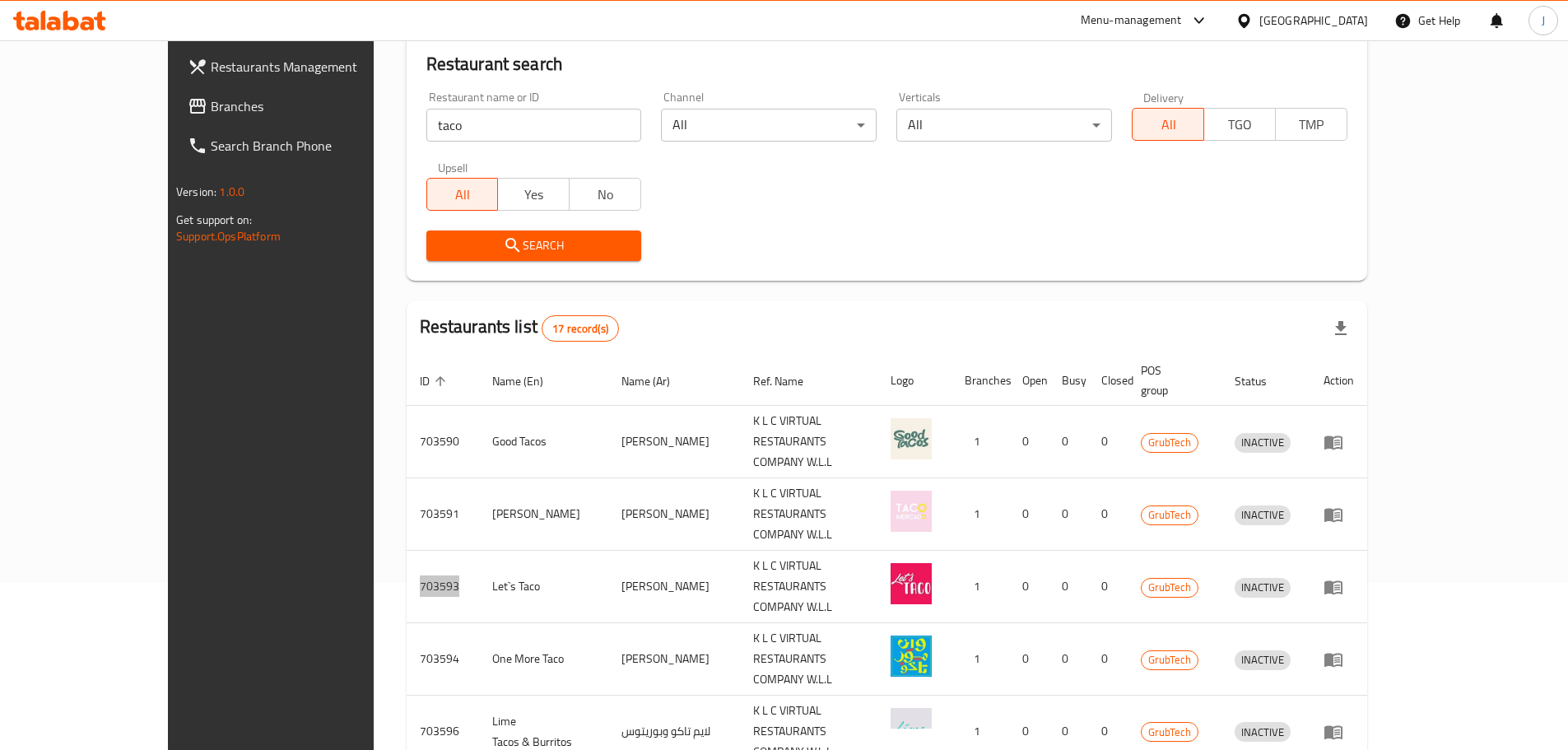
scroll to position [0, 0]
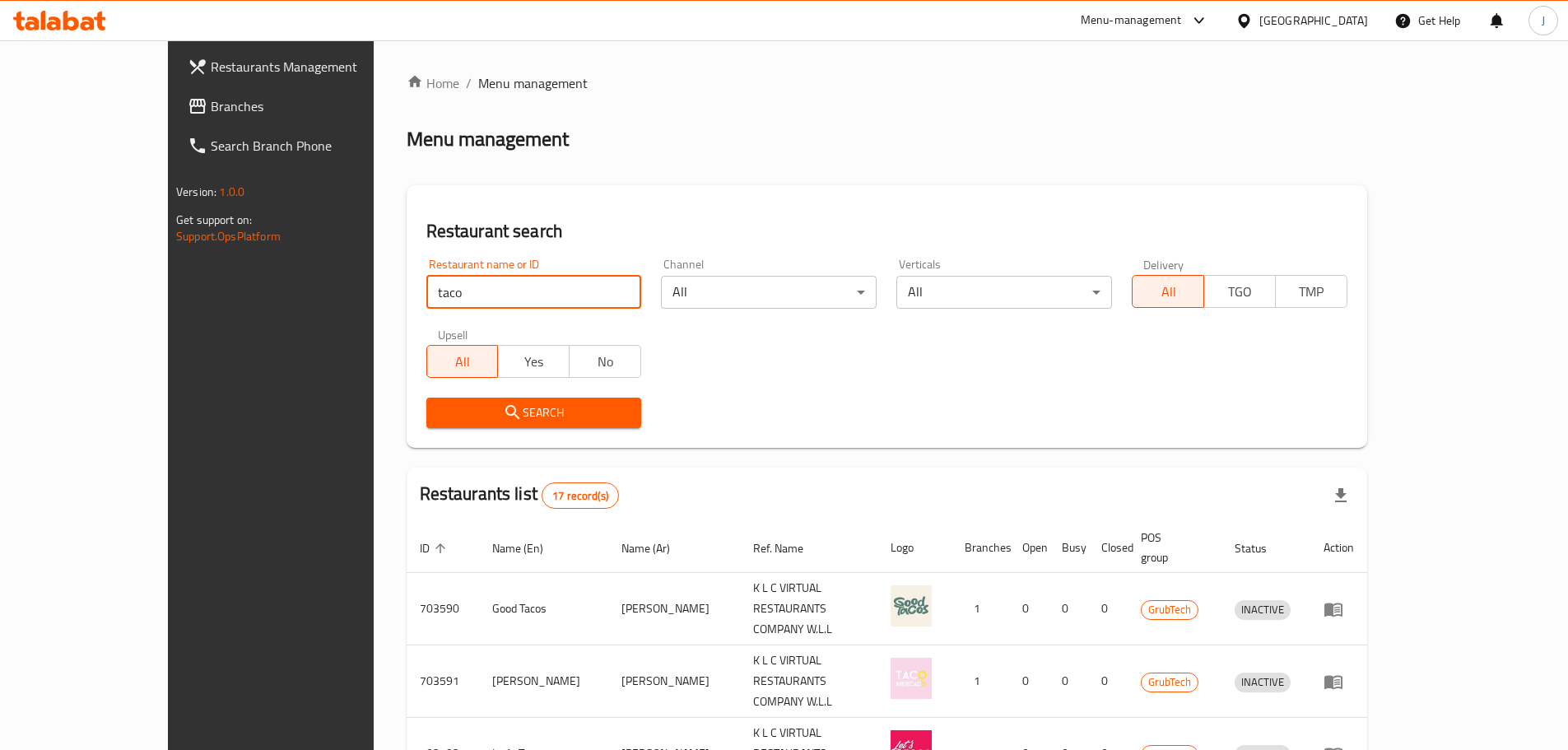
click at [436, 305] on input "taco" at bounding box center [534, 292] width 216 height 33
paste input "Lime Tacos & Burritos"
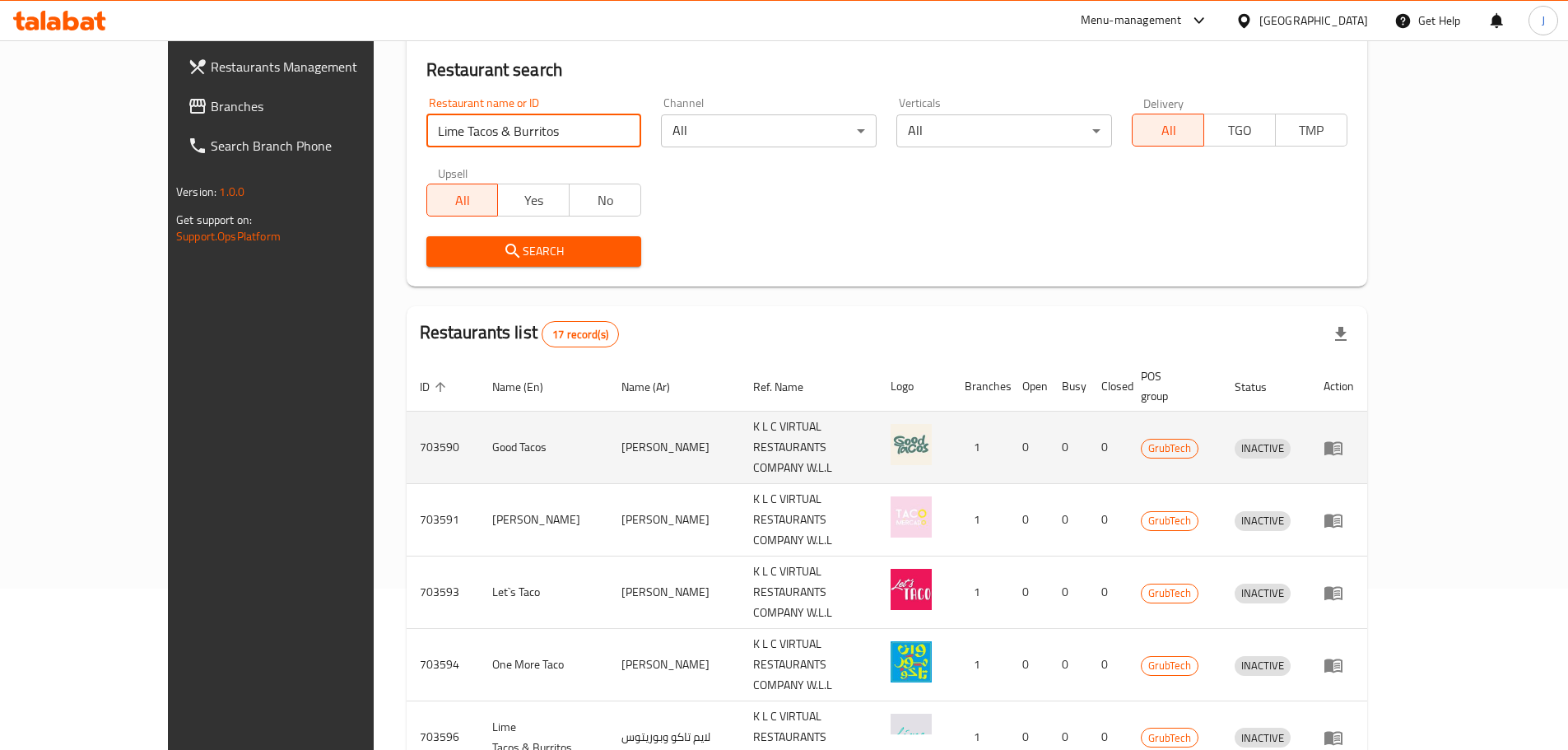
scroll to position [165, 0]
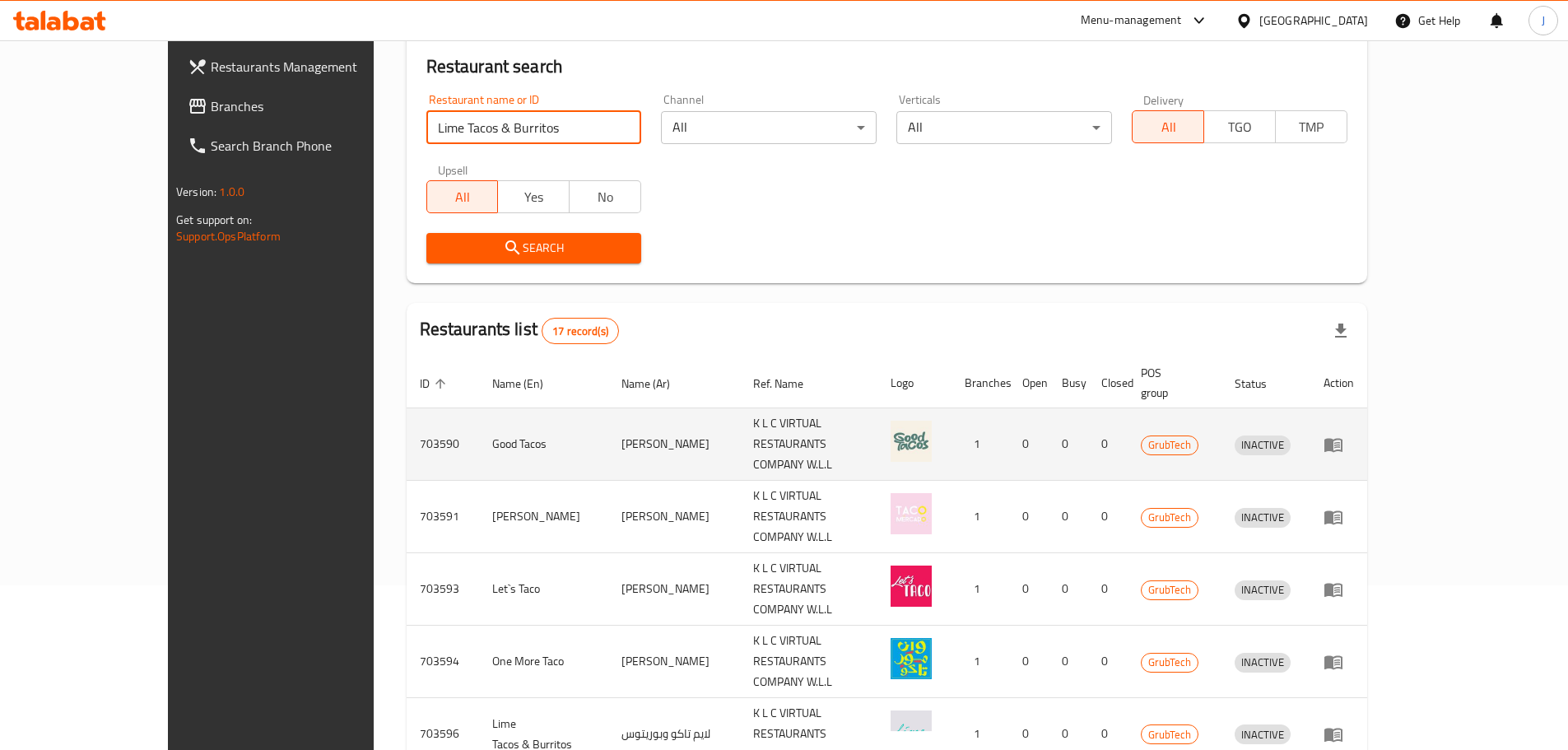
click button "Search" at bounding box center [534, 248] width 216 height 30
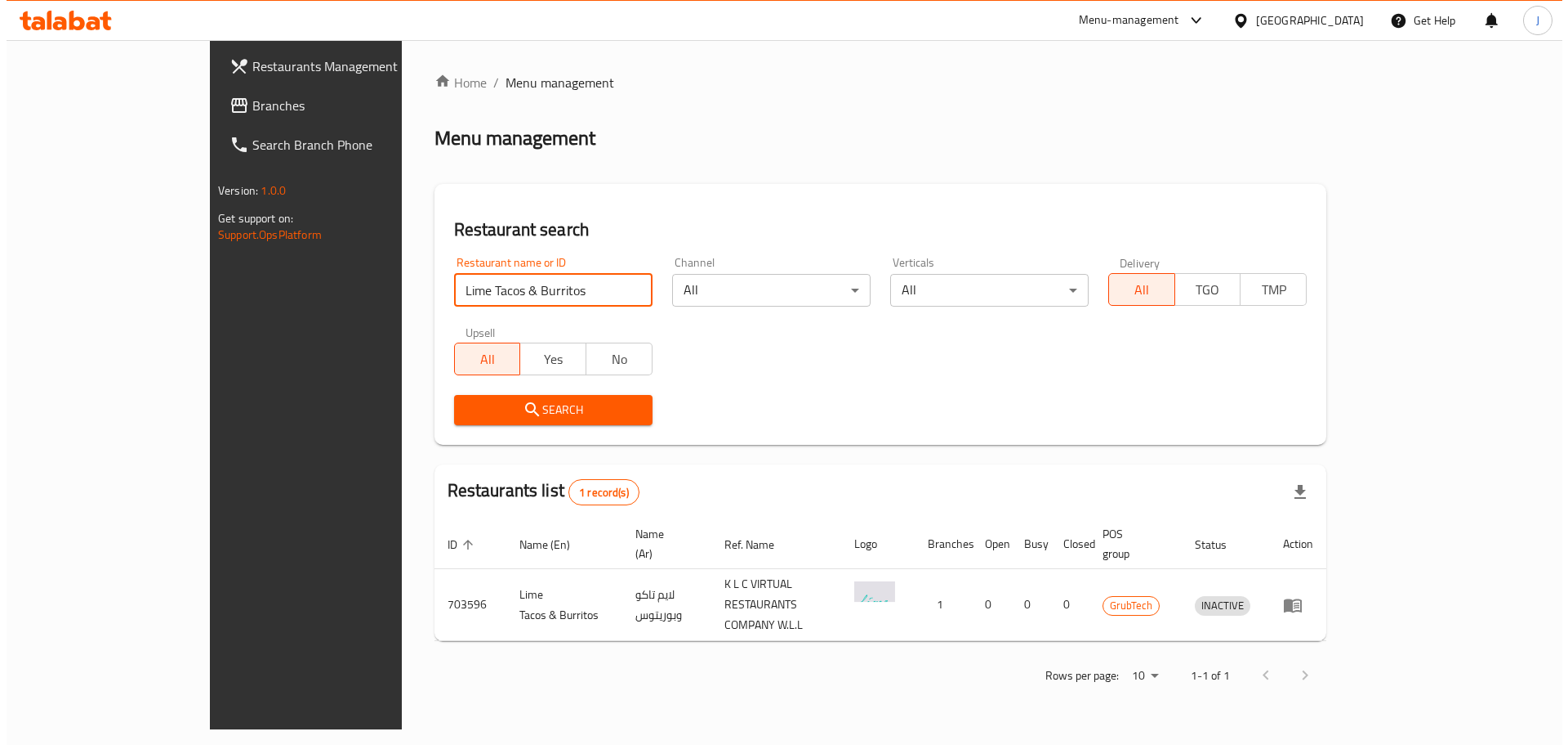
scroll to position [0, 0]
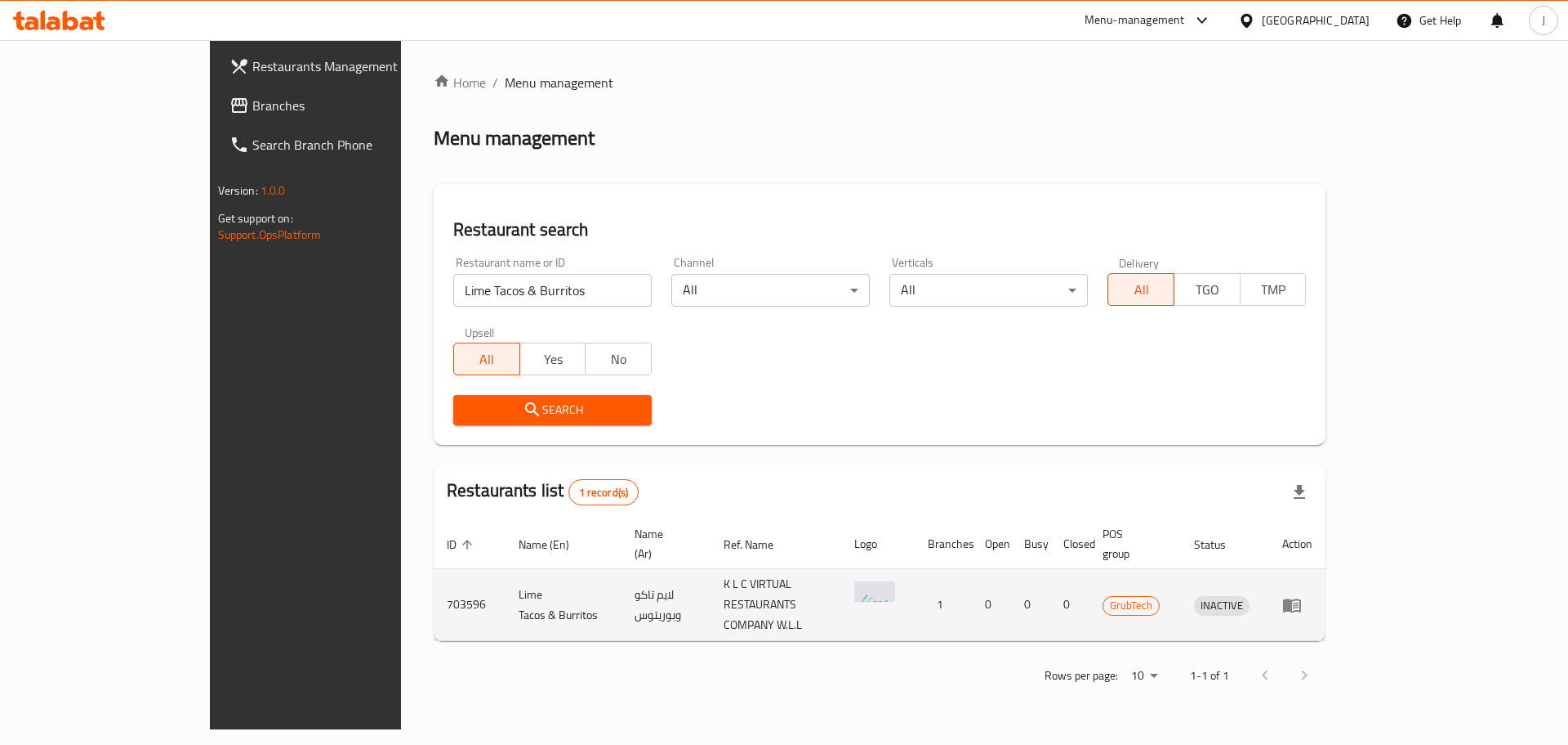
click at [433, 576] on td "703596" at bounding box center [469, 605] width 71 height 71
copy td "703596"
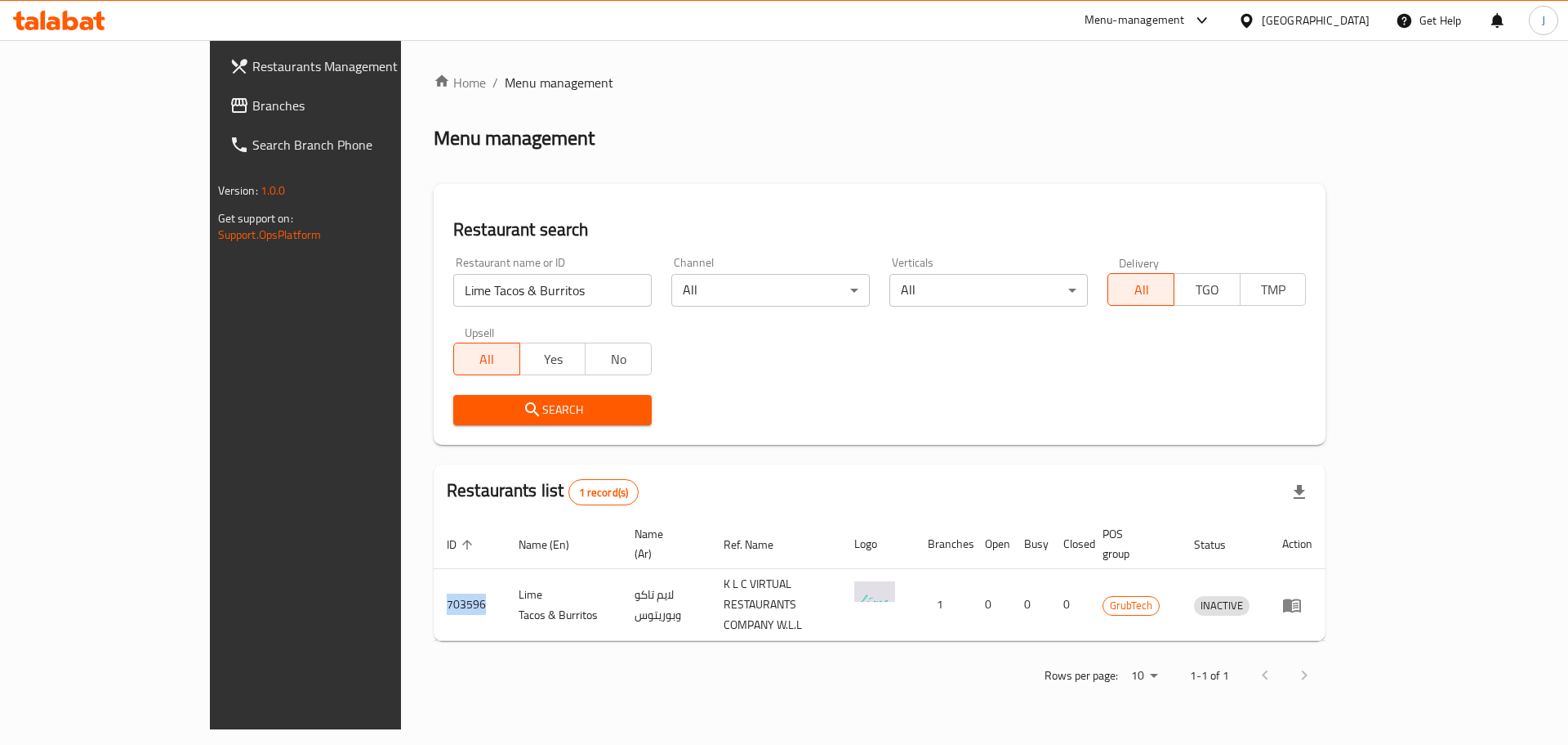
drag, startPoint x: 508, startPoint y: 265, endPoint x: 510, endPoint y: 285, distance: 20.1
click at [509, 278] on div "Restaurant name or ID Lime Tacos & Burritos Restaurant name or ID" at bounding box center [552, 281] width 198 height 50
click at [510, 285] on input "Lime Tacos & Burritos" at bounding box center [552, 290] width 198 height 33
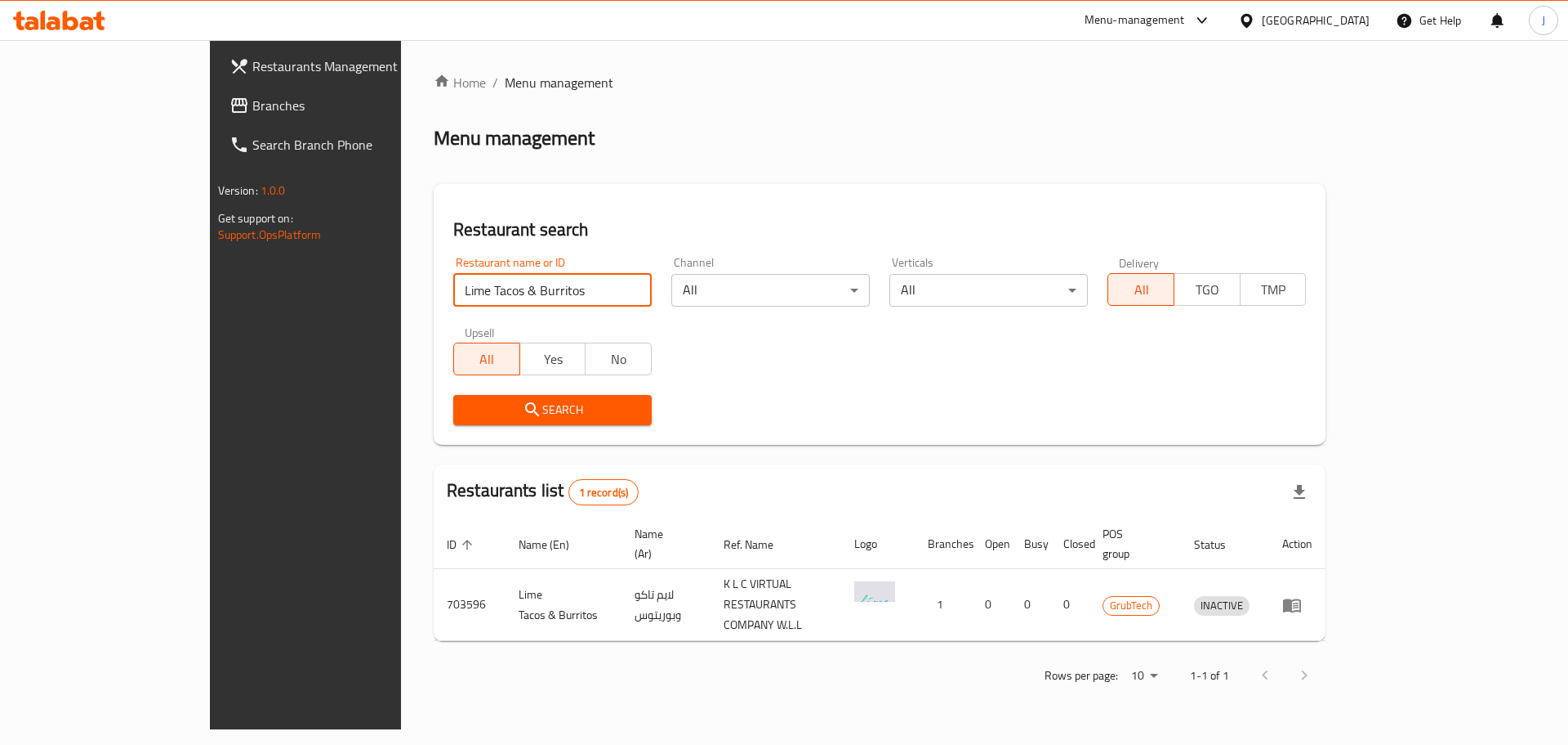
paste input "Mexicano Canteen"
type input "Mexicano Canteen"
click button "Search" at bounding box center [552, 410] width 198 height 30
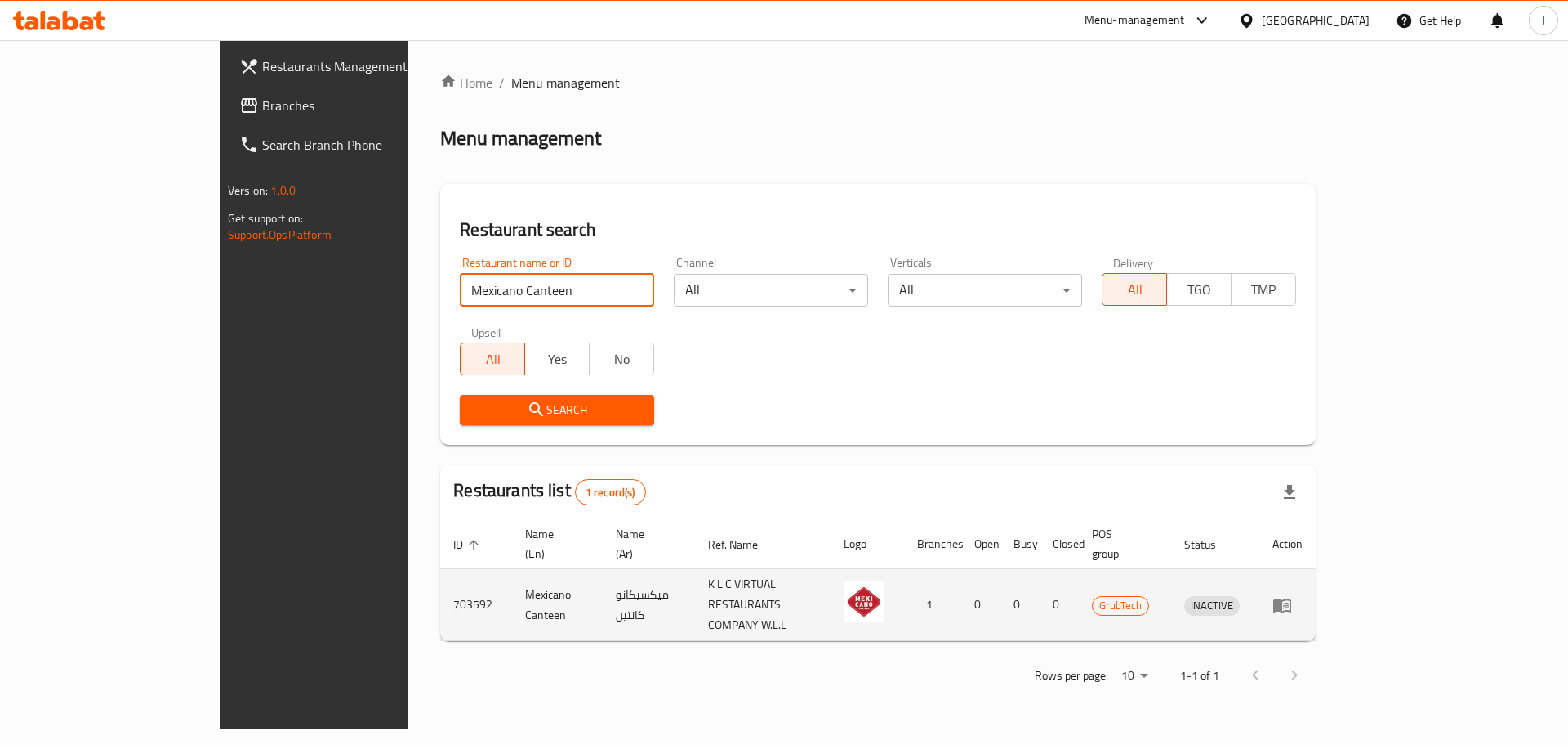
click at [440, 579] on td "703592" at bounding box center [476, 605] width 71 height 71
copy td "703592"
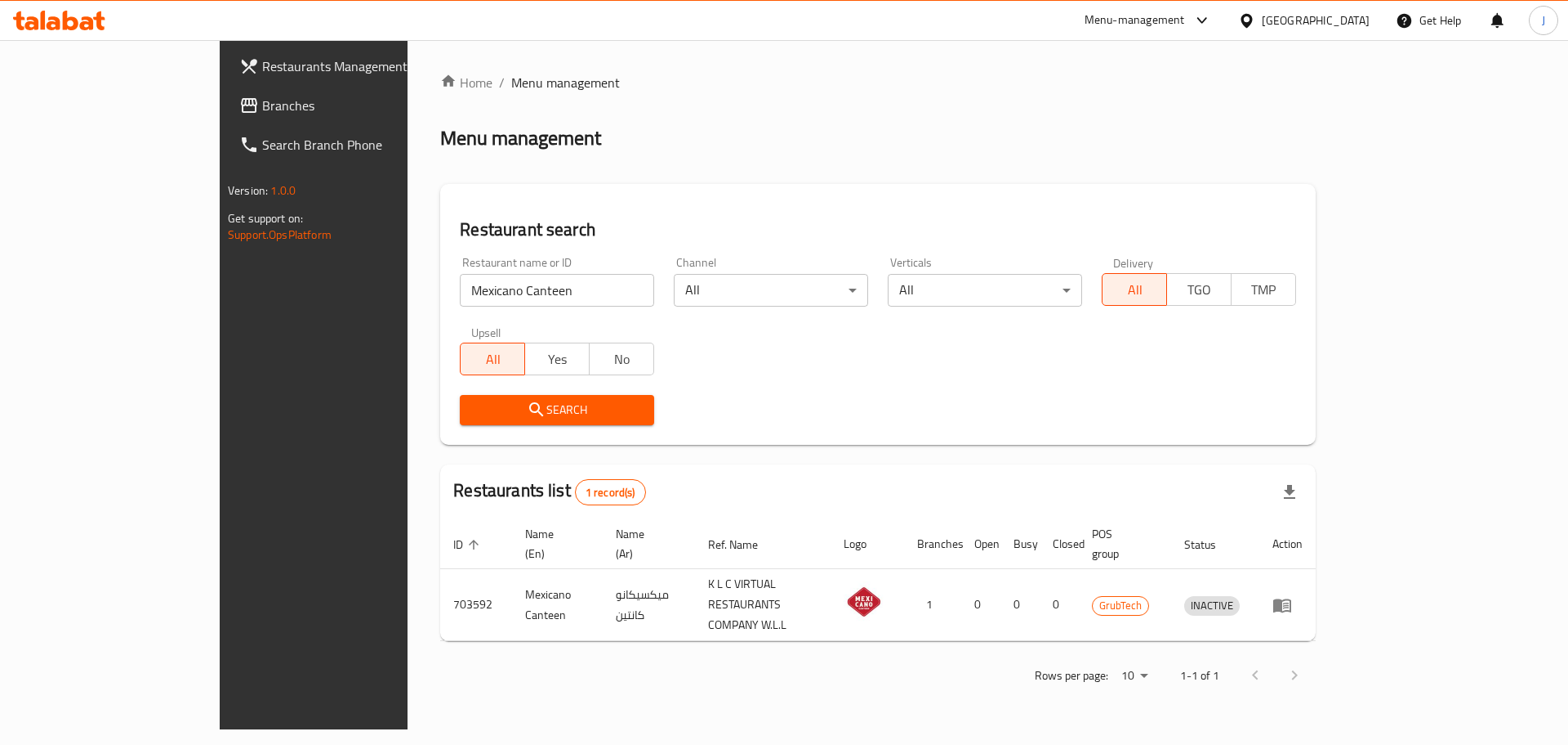
click at [495, 283] on input "Mexicano Canteen" at bounding box center [557, 290] width 195 height 33
paste input "Ole Ole Burrito"
click button "Search" at bounding box center [557, 410] width 195 height 30
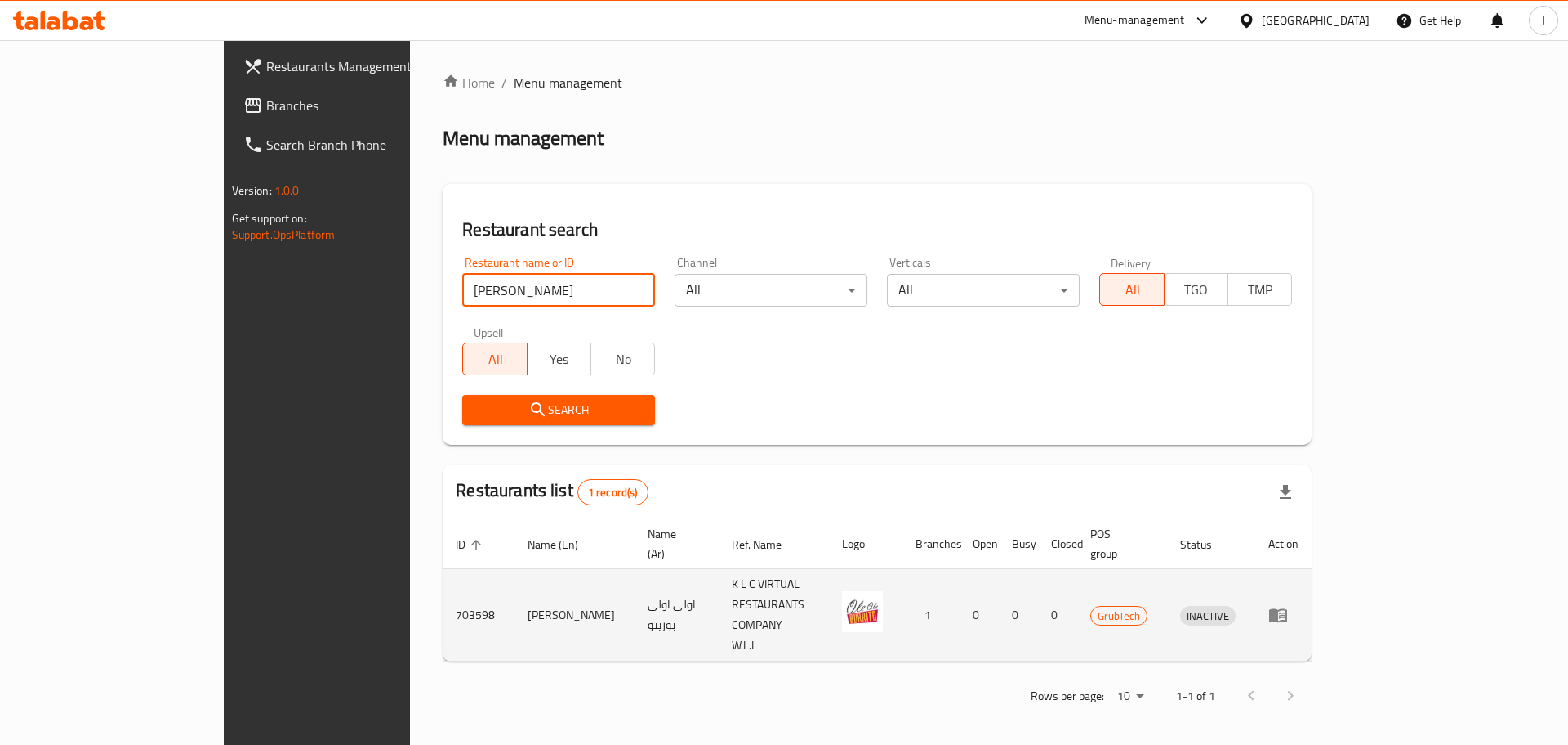
click at [443, 569] on td "703598" at bounding box center [478, 615] width 71 height 92
copy td "703598"
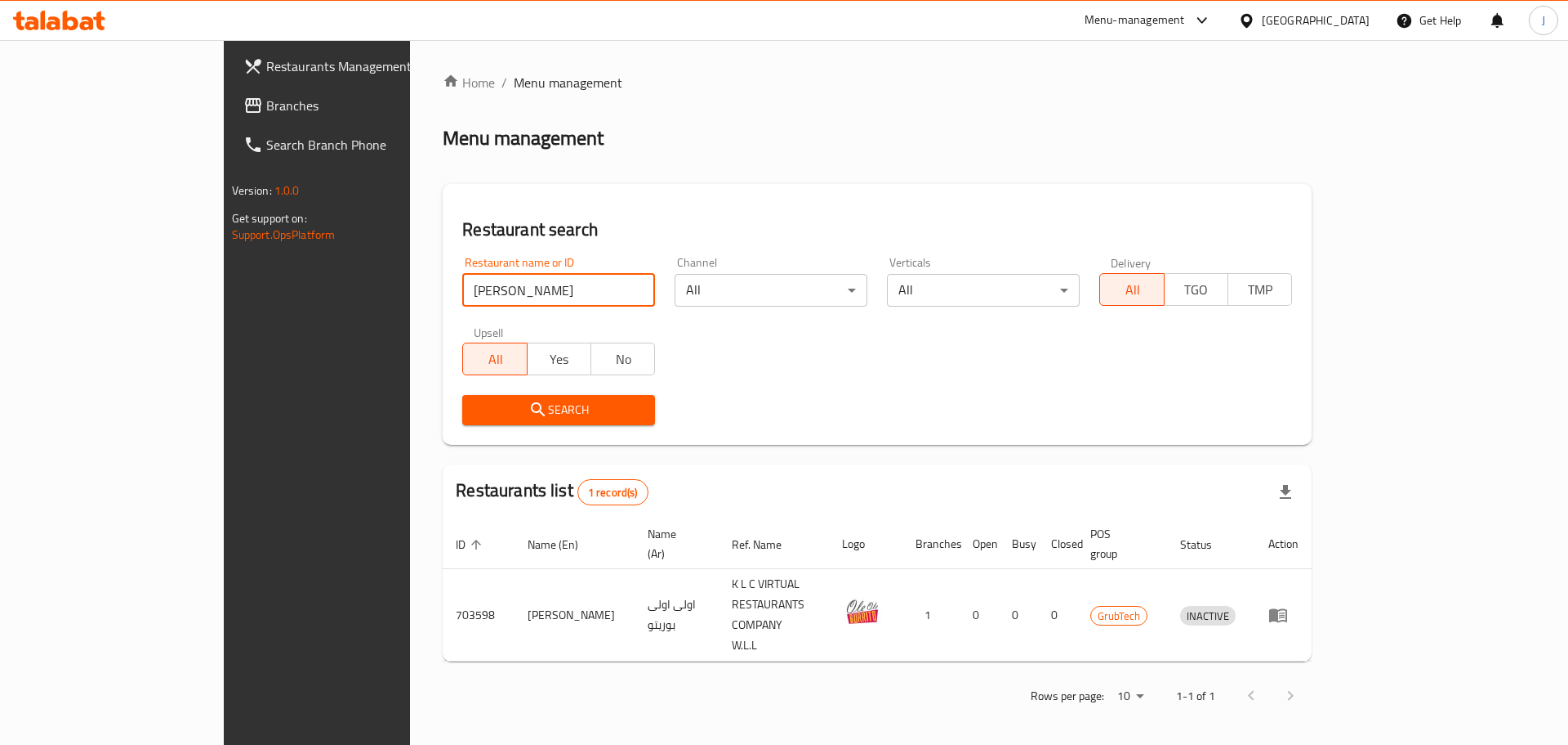
click at [466, 297] on input "Ole Ole Burrito" at bounding box center [558, 290] width 193 height 33
paste input "ne More Tac"
click button "Search" at bounding box center [558, 410] width 193 height 30
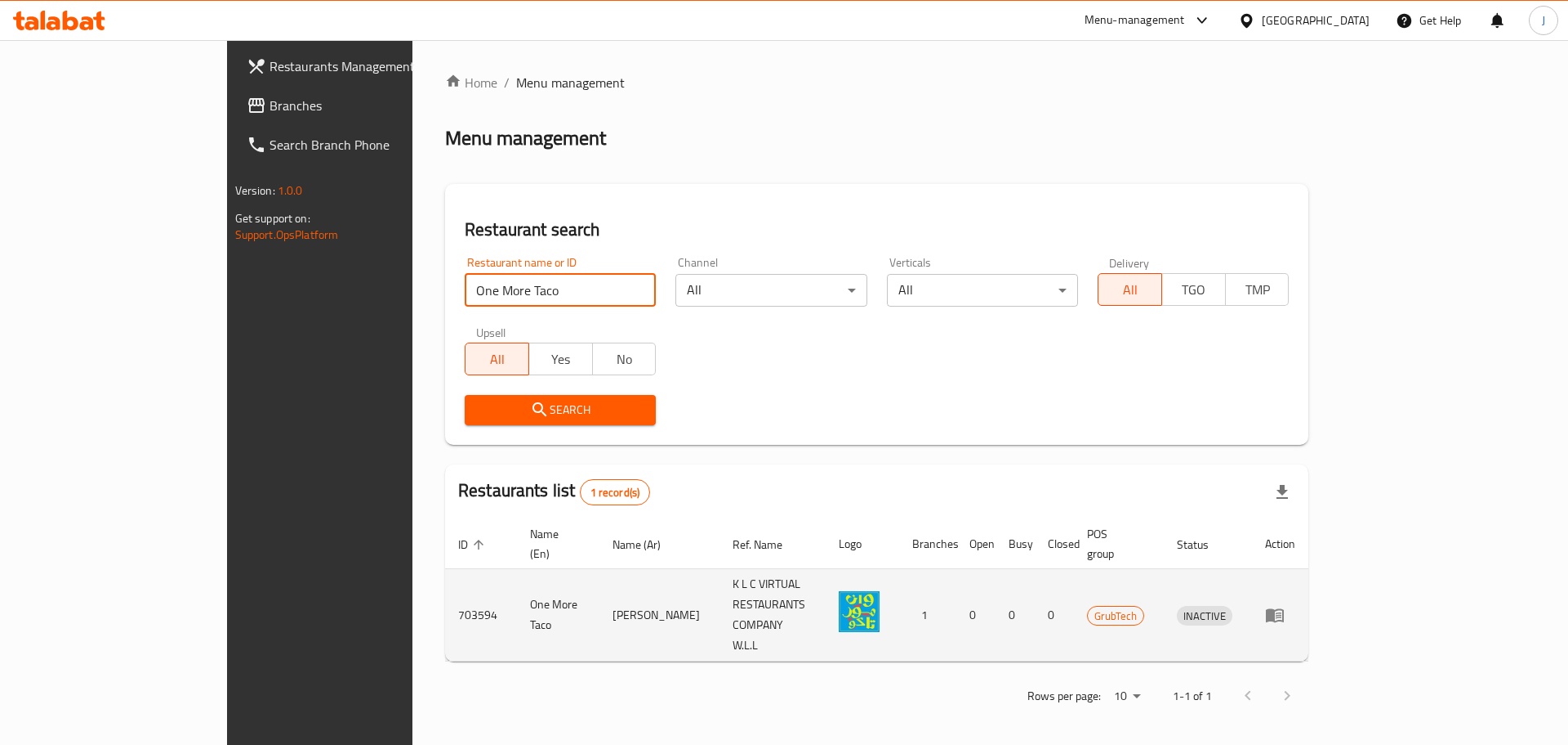
click at [446, 581] on td "703594" at bounding box center [481, 615] width 71 height 92
copy td "703594"
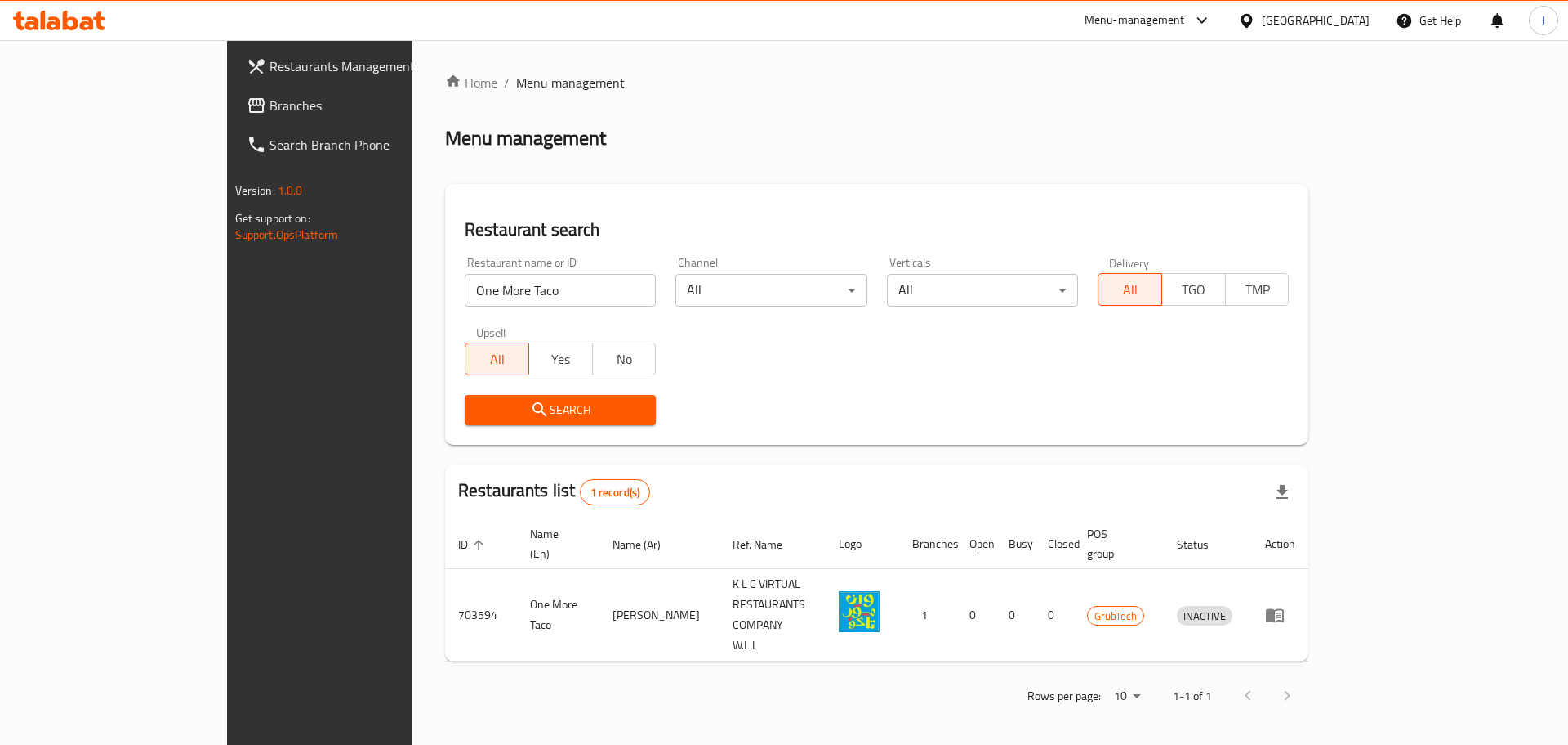
click at [464, 284] on input "One More Taco" at bounding box center [559, 290] width 191 height 33
paste input "Something Mexican"
click button "Search" at bounding box center [559, 410] width 191 height 30
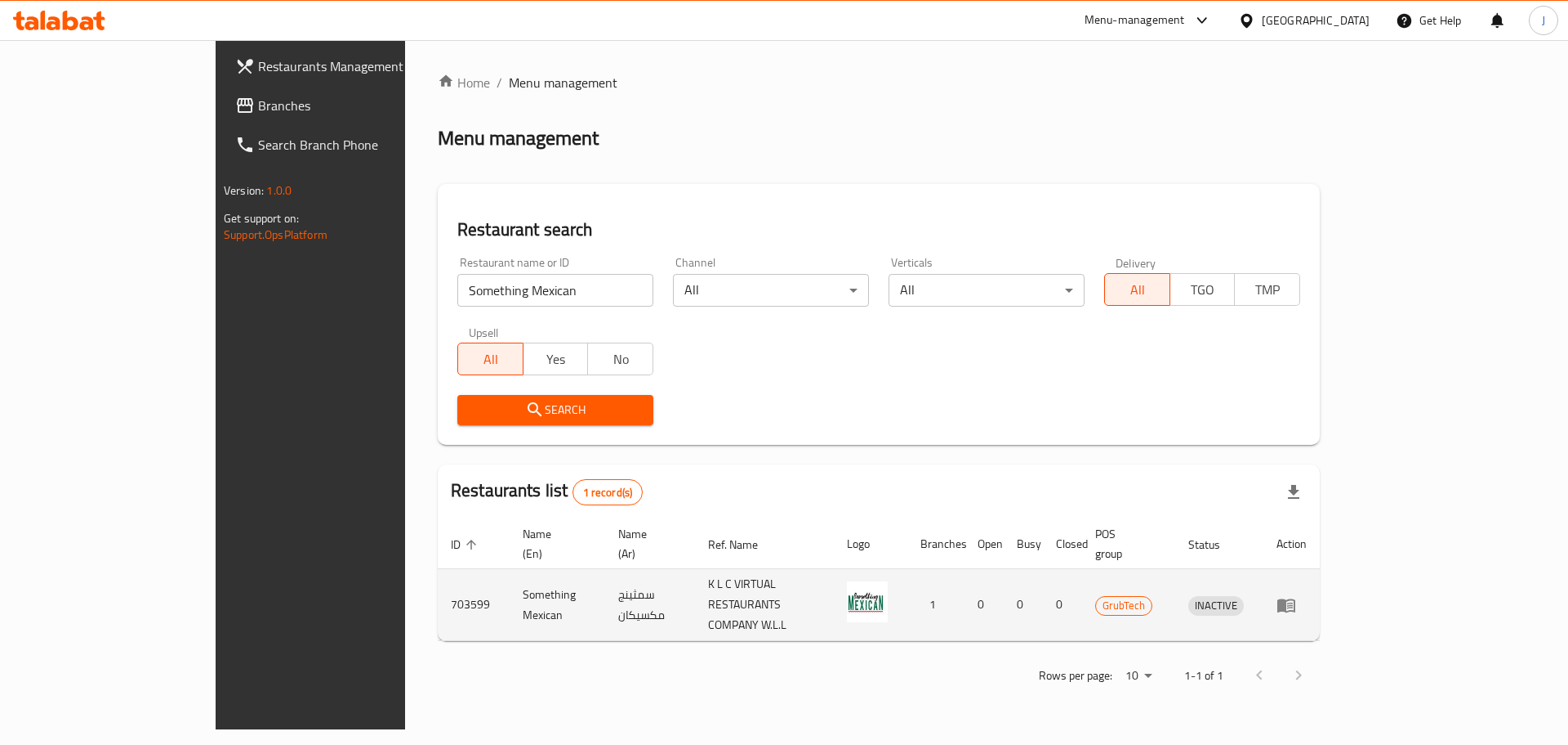
click at [438, 579] on td "703599" at bounding box center [474, 605] width 71 height 71
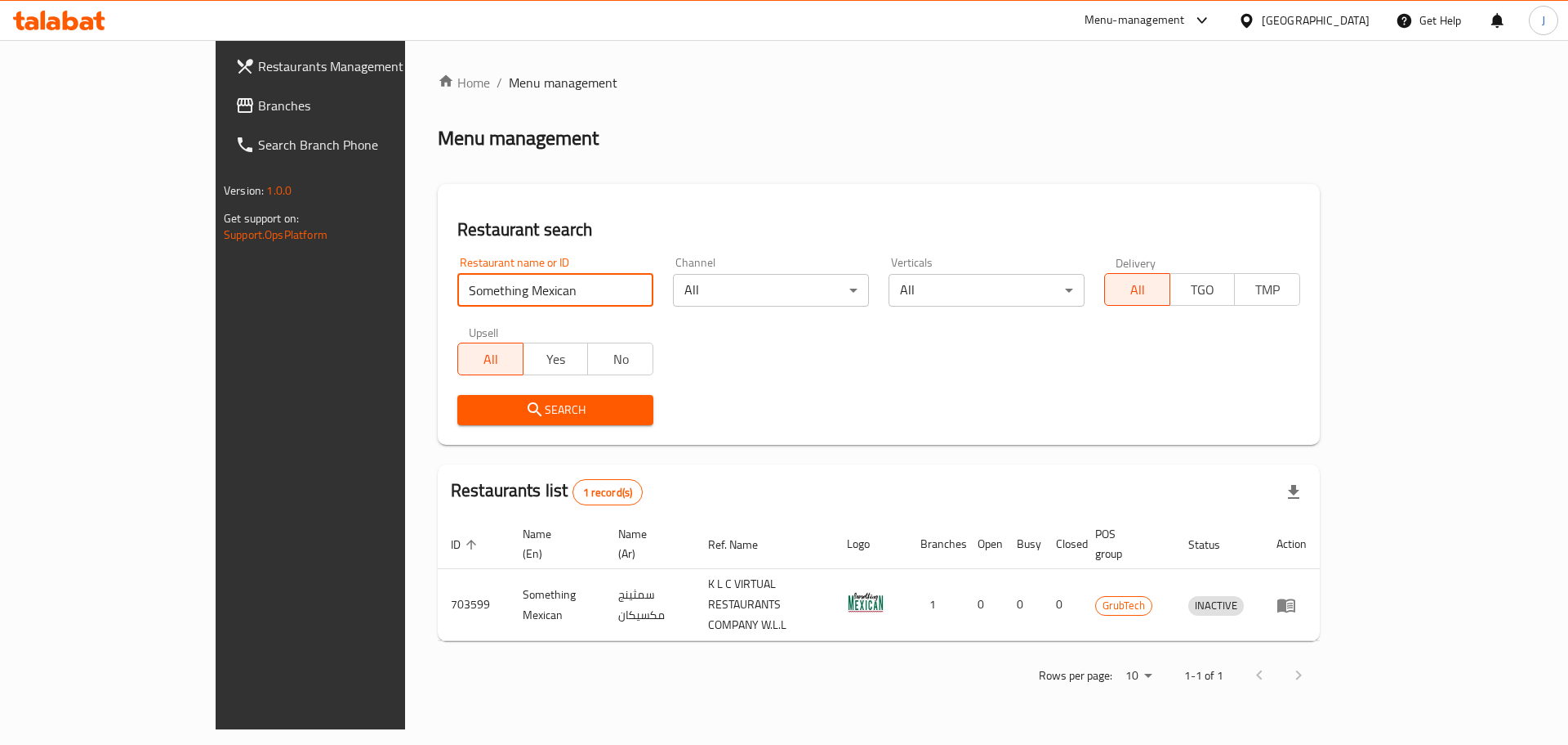
click at [546, 283] on input "Something Mexican" at bounding box center [556, 290] width 196 height 33
click at [548, 284] on input "Something Mexican" at bounding box center [556, 290] width 196 height 33
paste input "Taco Eataco"
click button "Search" at bounding box center [556, 410] width 196 height 30
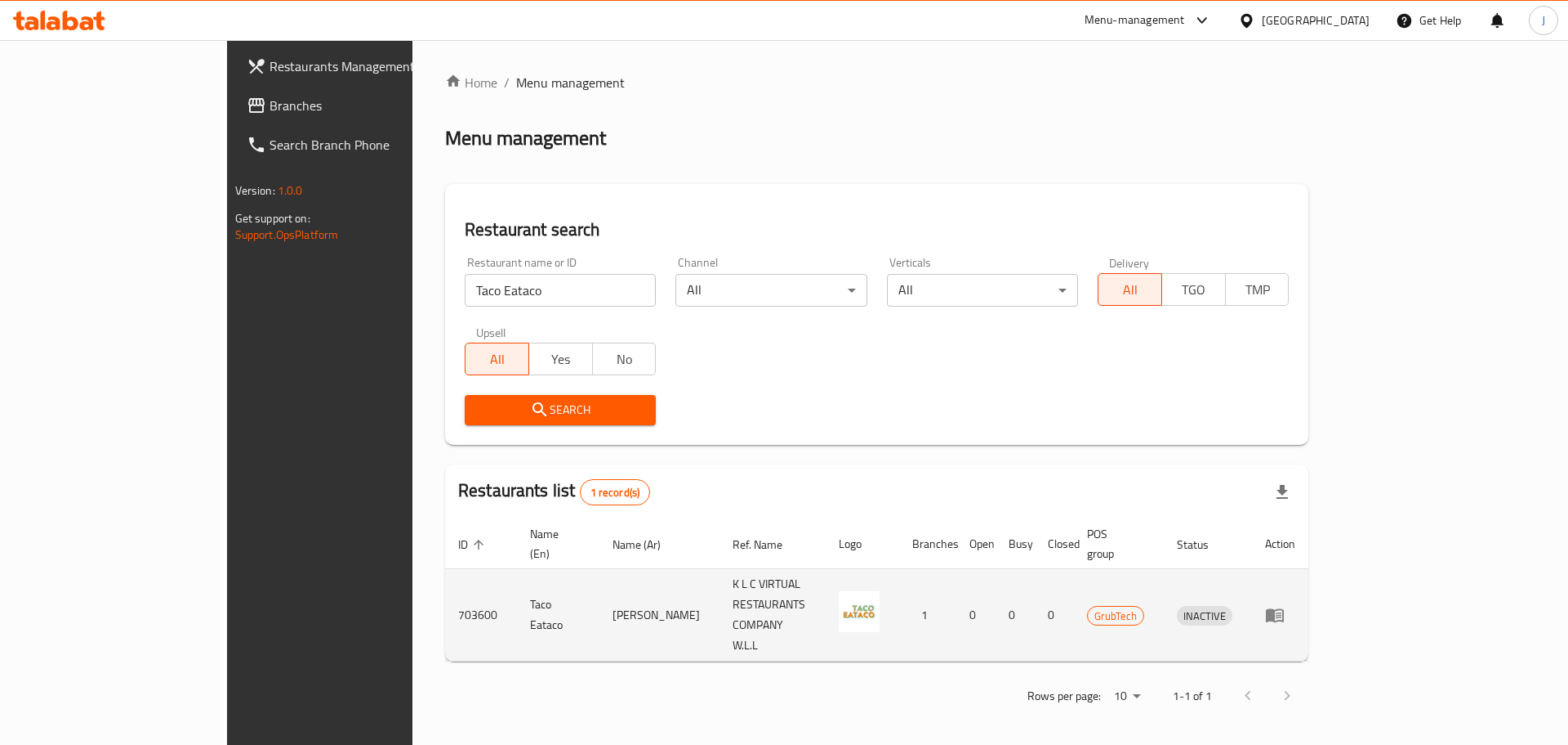
click at [446, 569] on td "703600" at bounding box center [481, 615] width 71 height 92
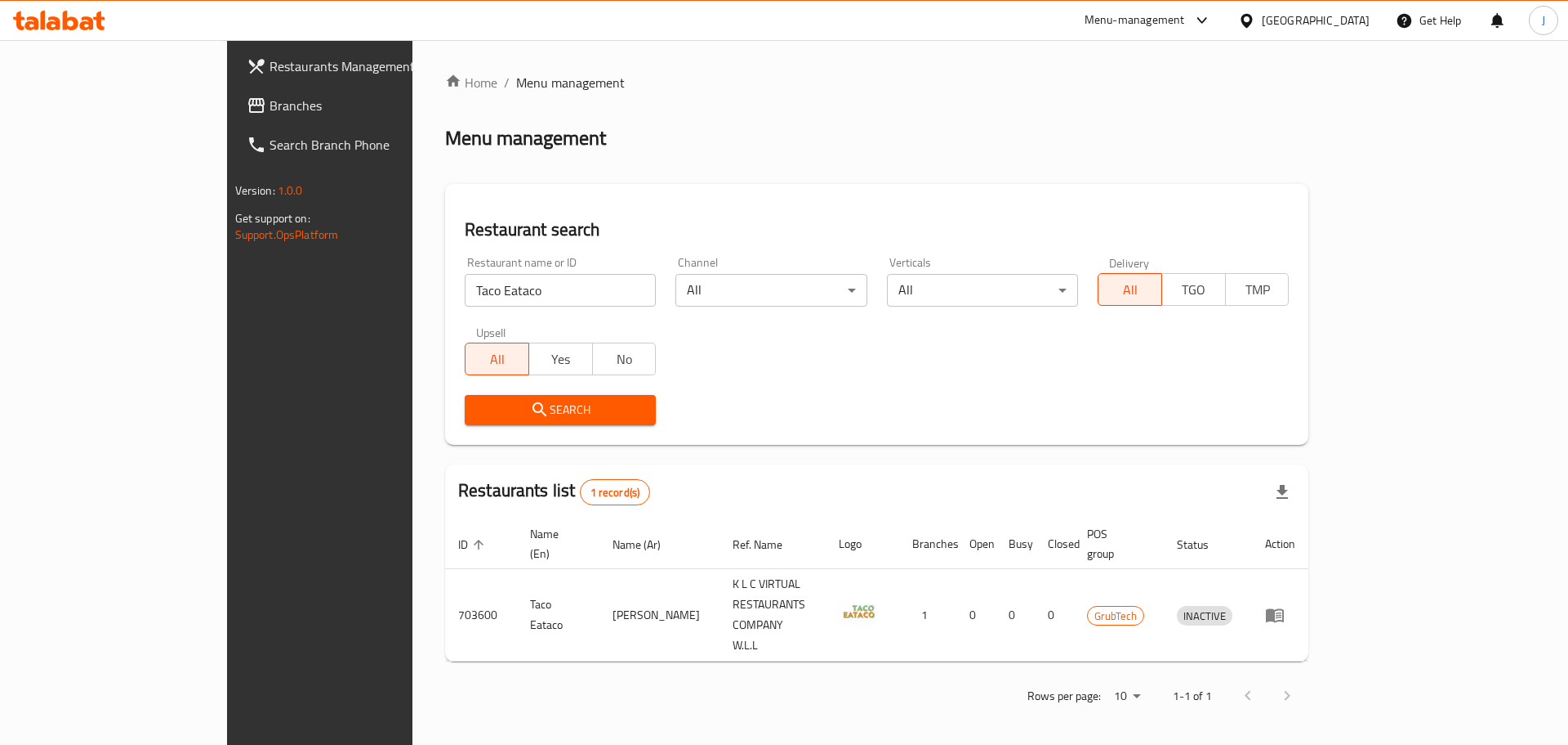
click at [464, 291] on input "Taco Eataco" at bounding box center [559, 290] width 191 height 33
paste input "Mercad"
type input "Taco Mercado"
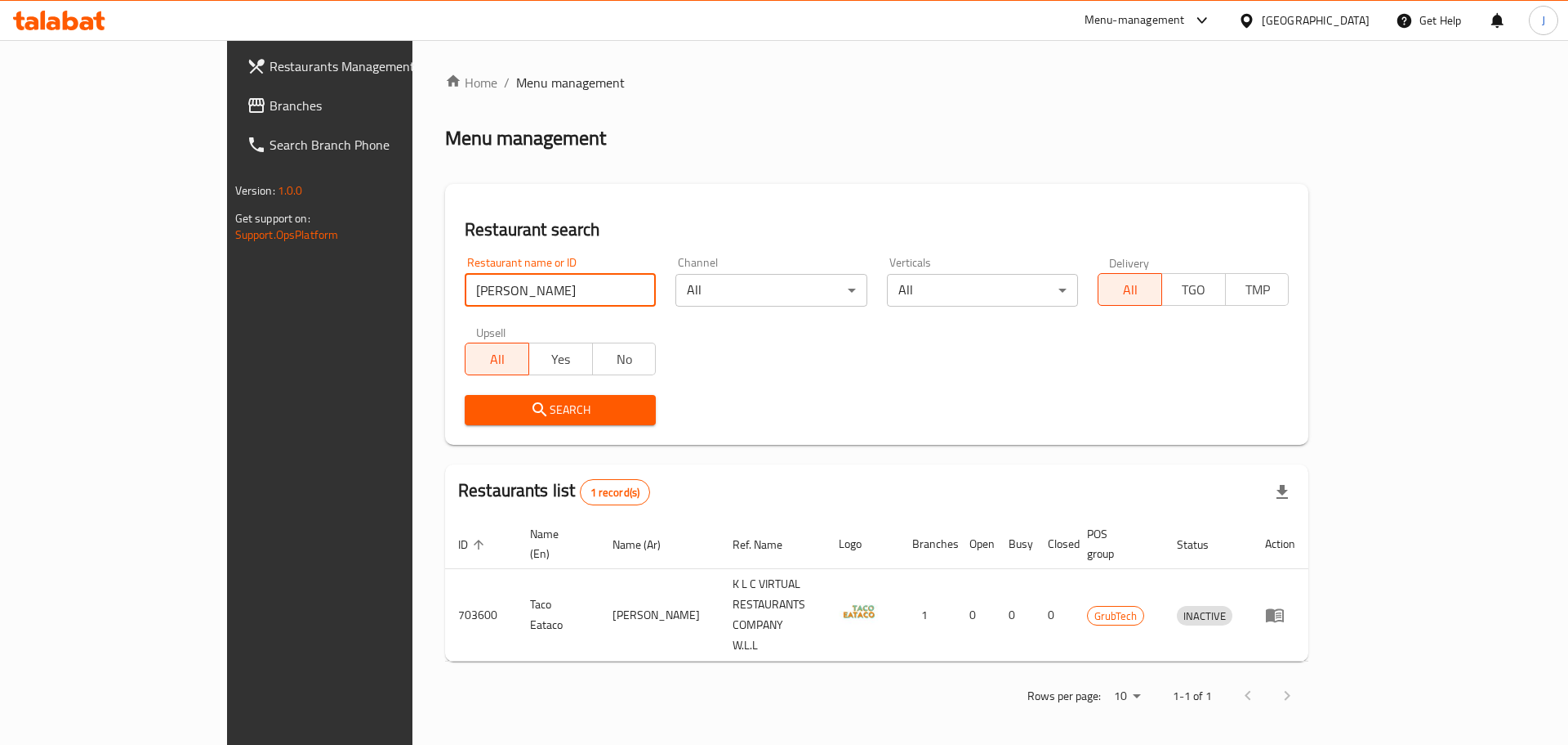
click button "Search" at bounding box center [559, 410] width 191 height 30
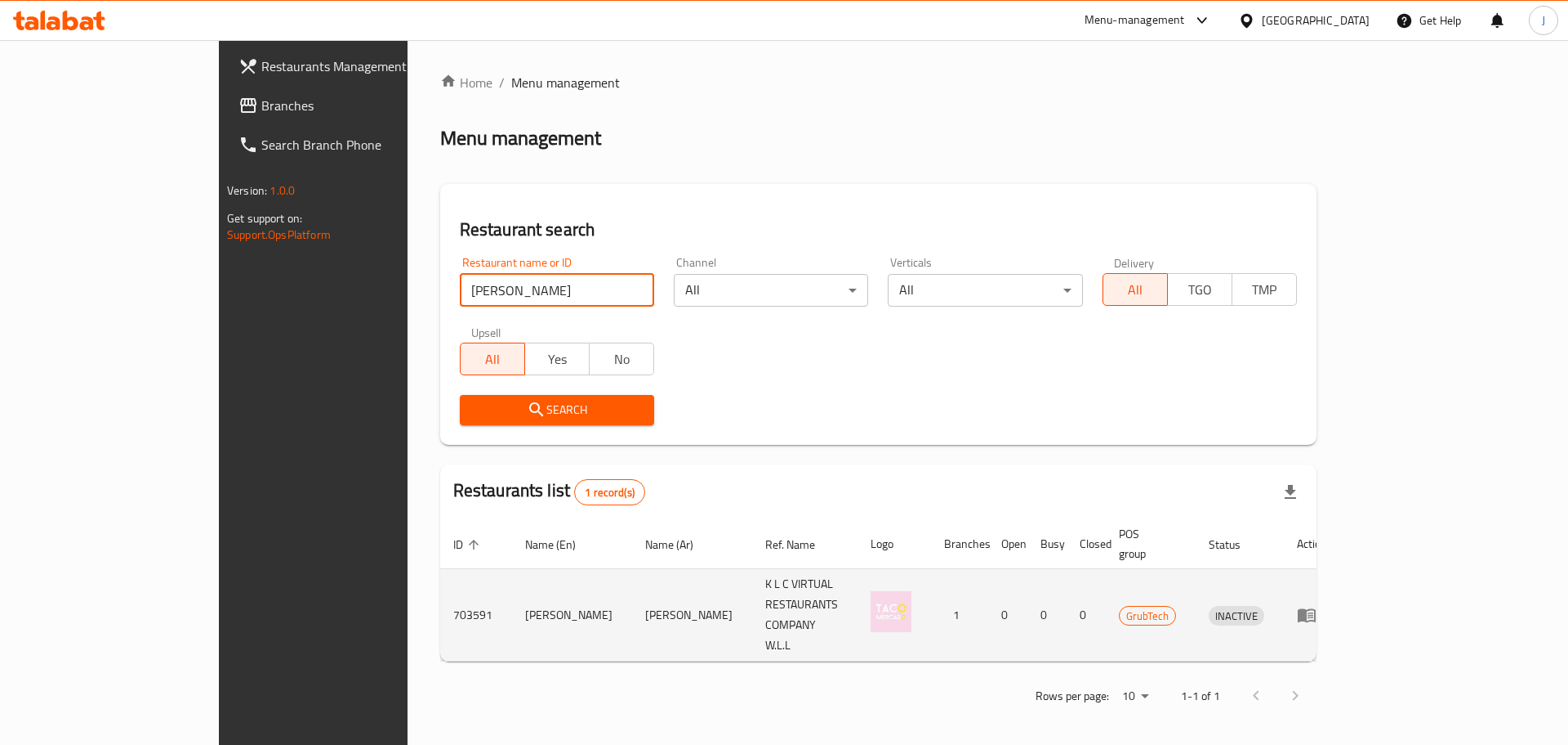
click at [440, 570] on td "703591" at bounding box center [476, 615] width 71 height 92
